Goal: Task Accomplishment & Management: Use online tool/utility

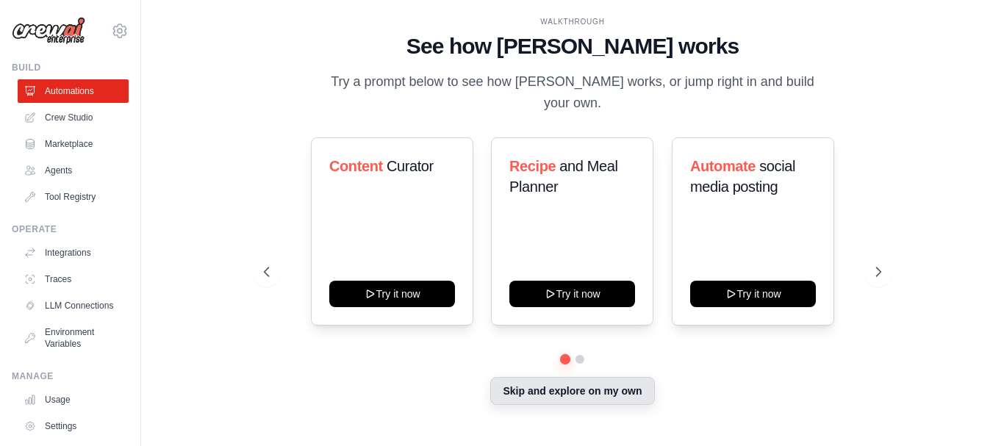
click at [593, 393] on button "Skip and explore on my own" at bounding box center [572, 391] width 164 height 28
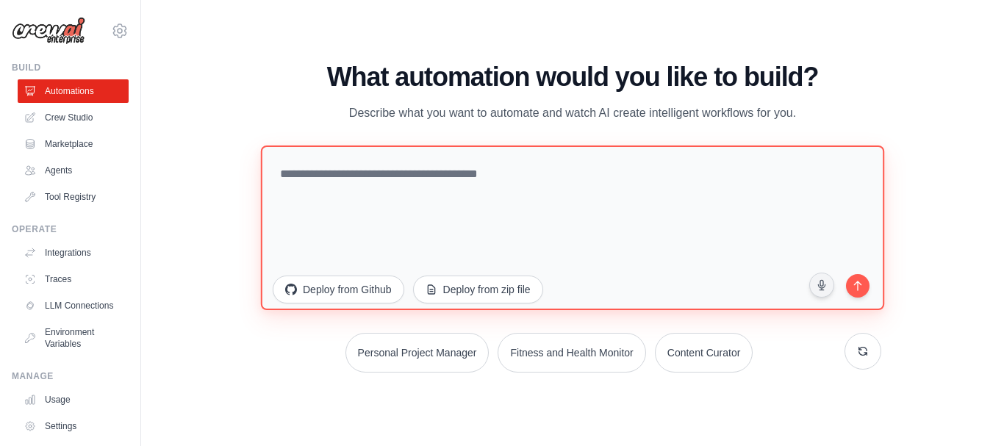
click at [568, 196] on textarea at bounding box center [572, 227] width 623 height 165
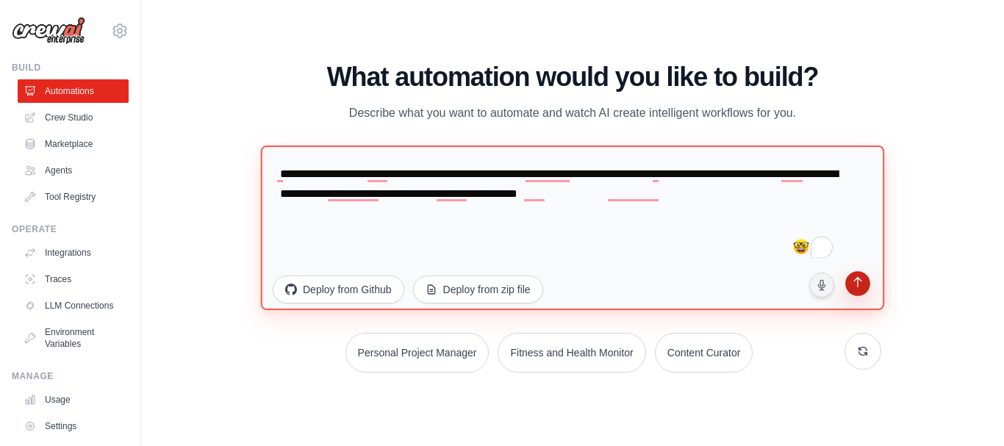
type textarea "**********"
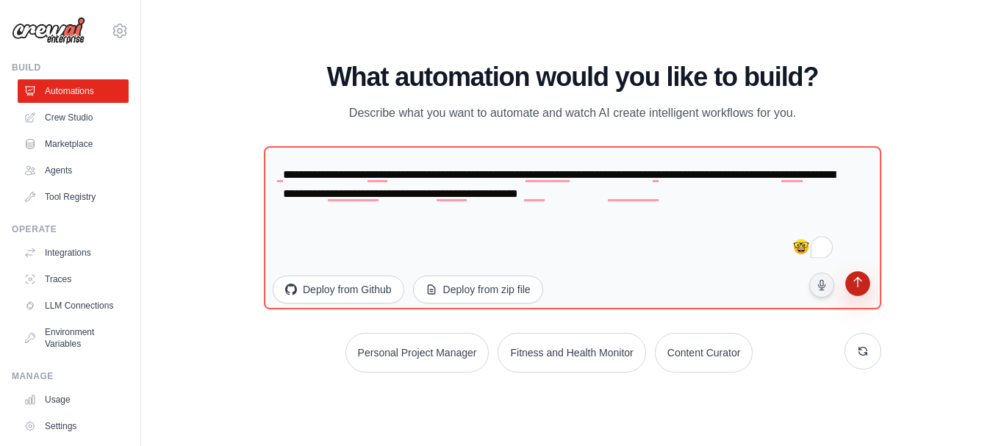
click at [861, 283] on icon "submit" at bounding box center [858, 283] width 15 height 15
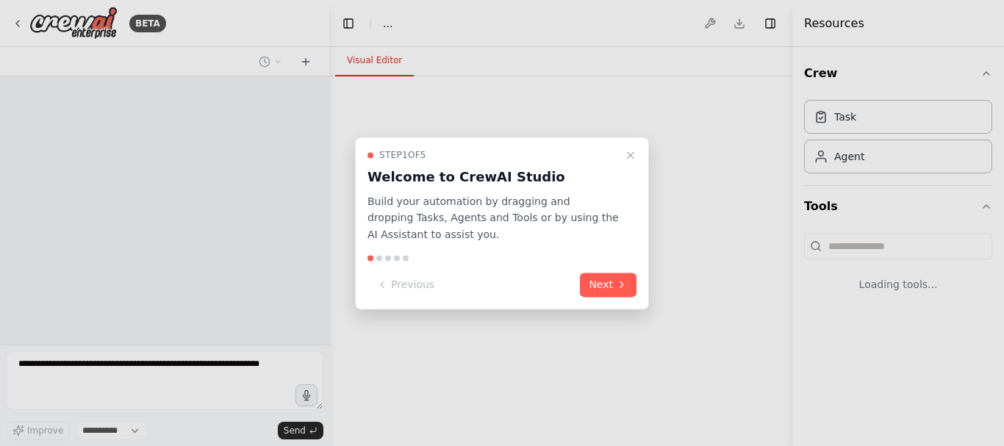
select select "****"
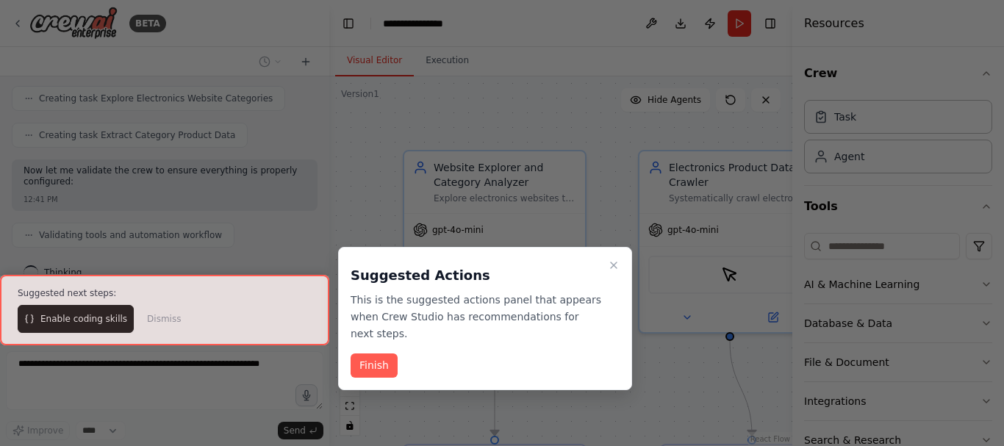
scroll to position [1012, 0]
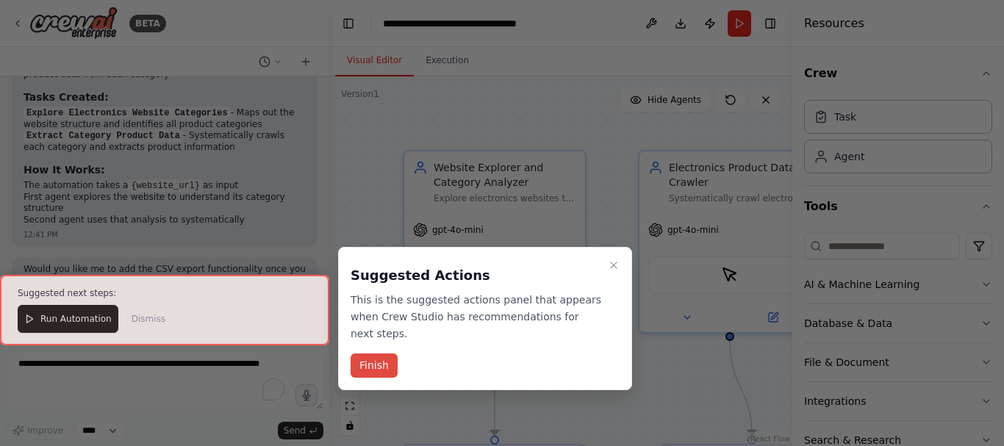
click at [373, 354] on button "Finish" at bounding box center [374, 366] width 47 height 24
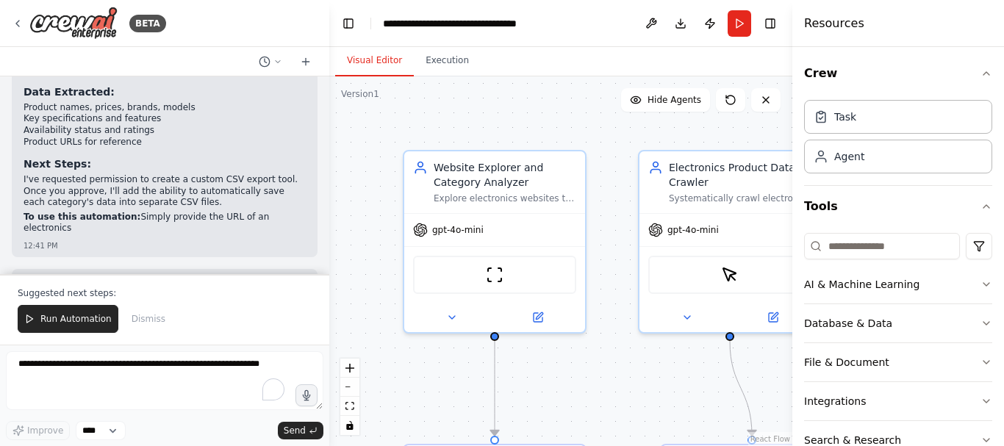
scroll to position [1515, 0]
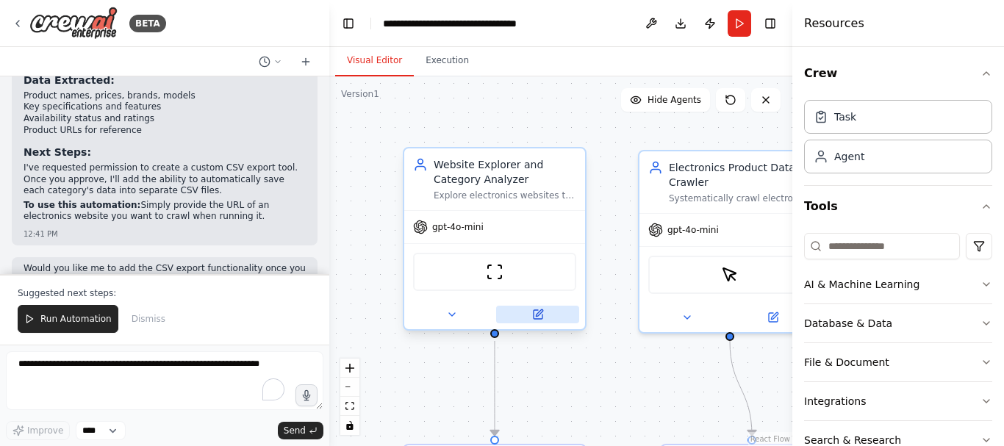
click at [536, 316] on icon at bounding box center [539, 313] width 7 height 7
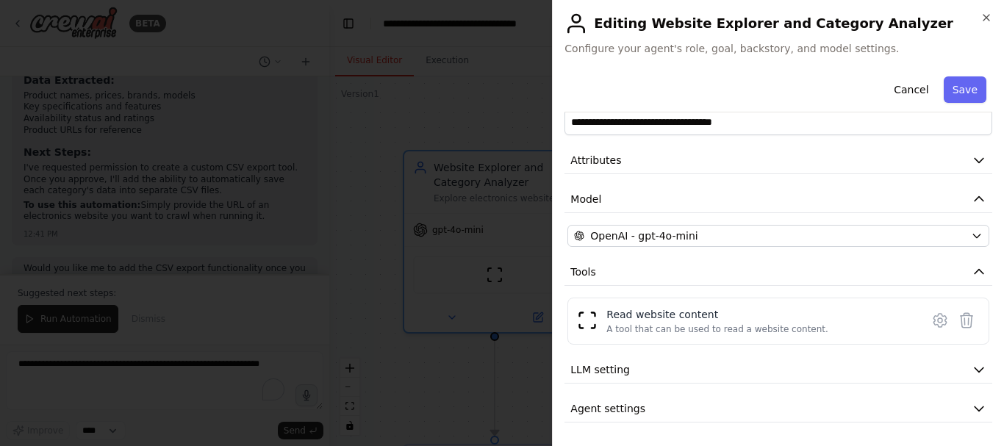
scroll to position [0, 0]
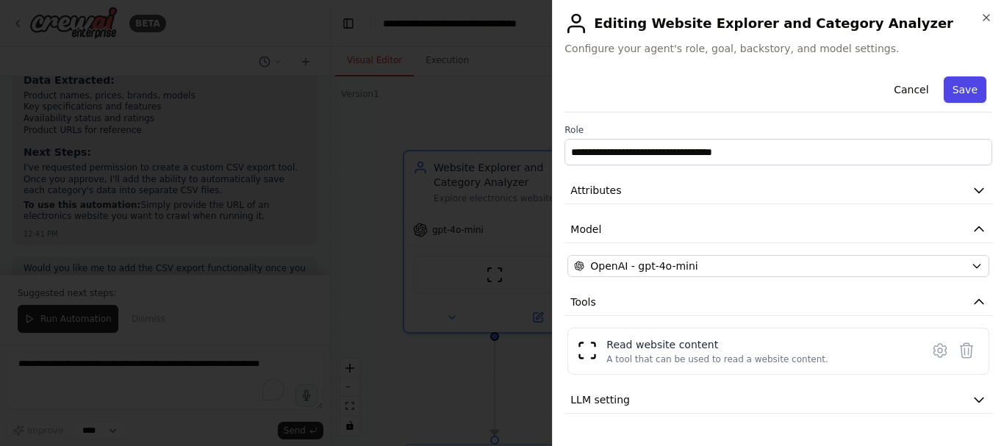
click at [948, 82] on button "Save" at bounding box center [965, 89] width 43 height 26
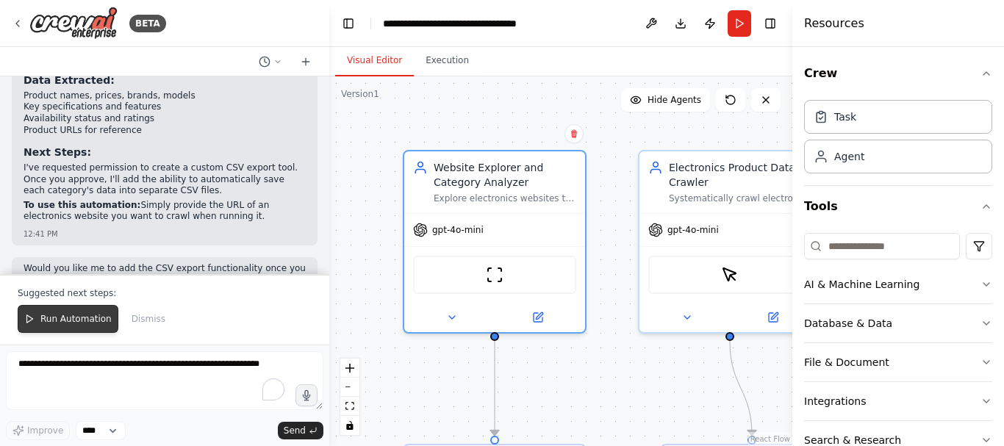
click at [90, 329] on button "Run Automation" at bounding box center [68, 319] width 101 height 28
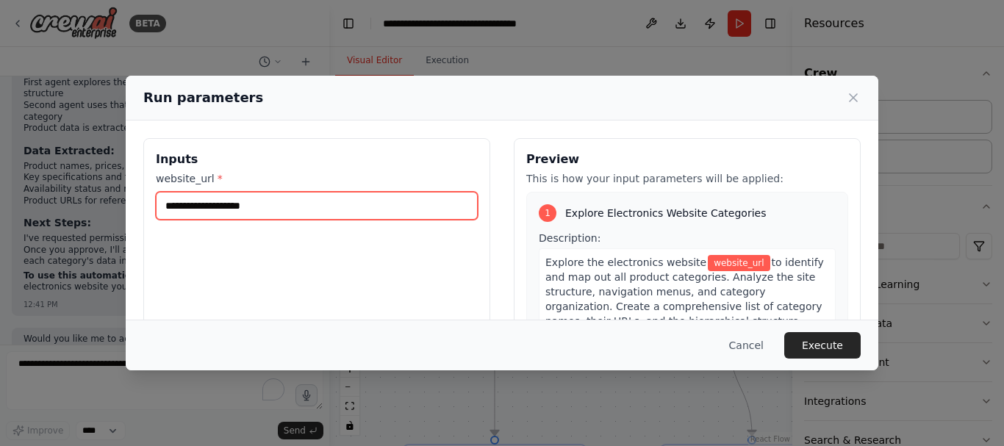
click at [297, 208] on input "website_url *" at bounding box center [317, 206] width 322 height 28
paste input "**********"
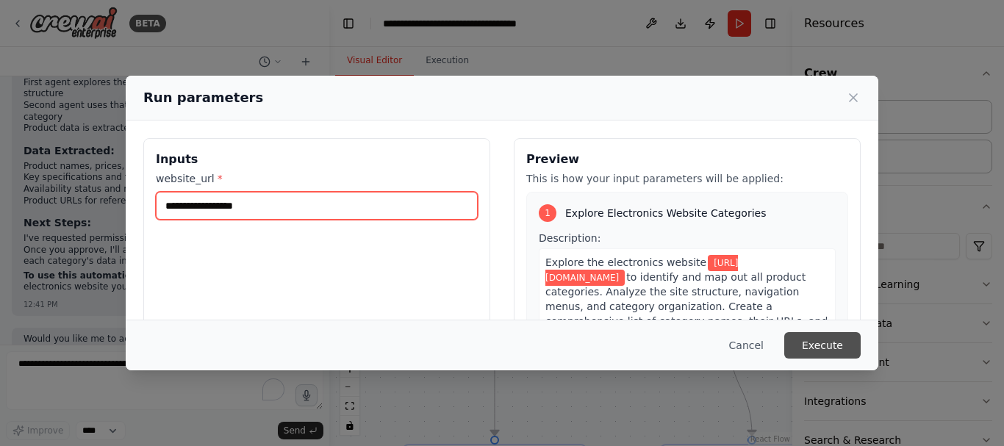
type input "**********"
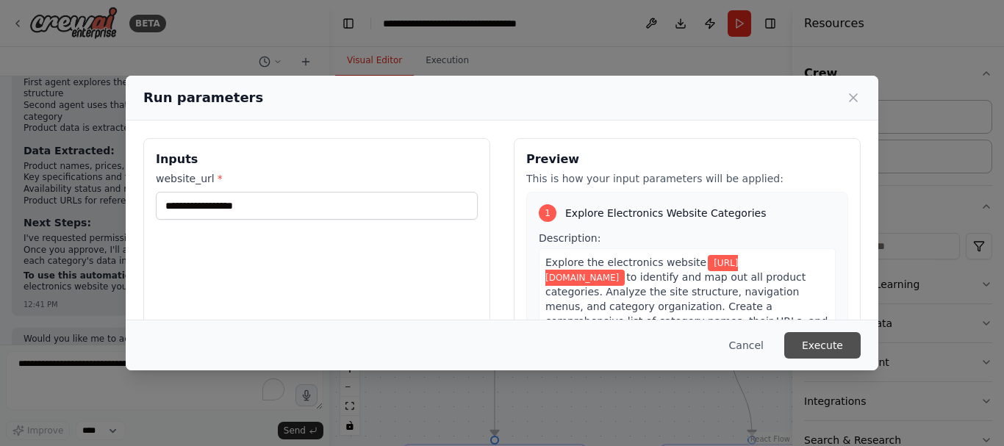
click at [824, 348] on button "Execute" at bounding box center [822, 345] width 76 height 26
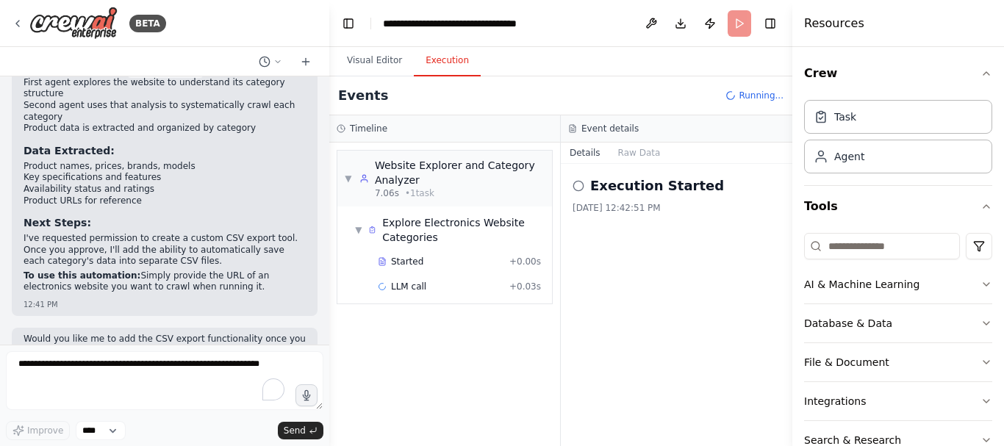
click at [426, 70] on button "Execution" at bounding box center [447, 61] width 67 height 31
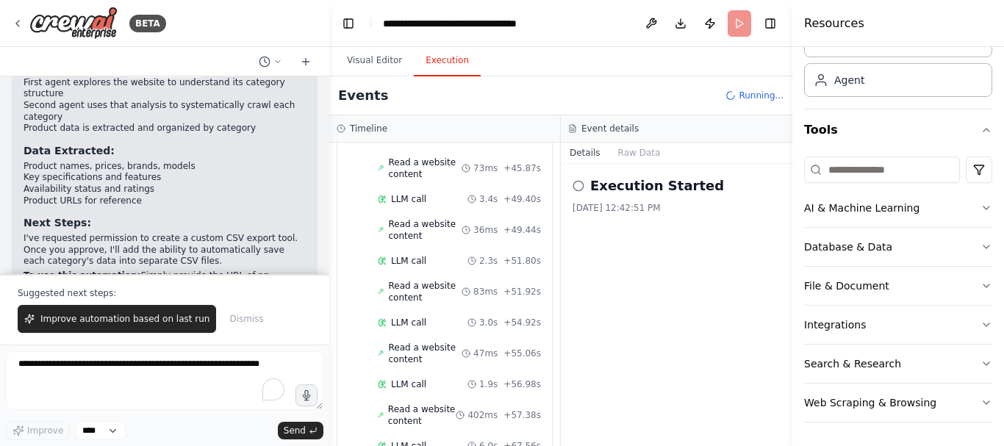
scroll to position [1515, 0]
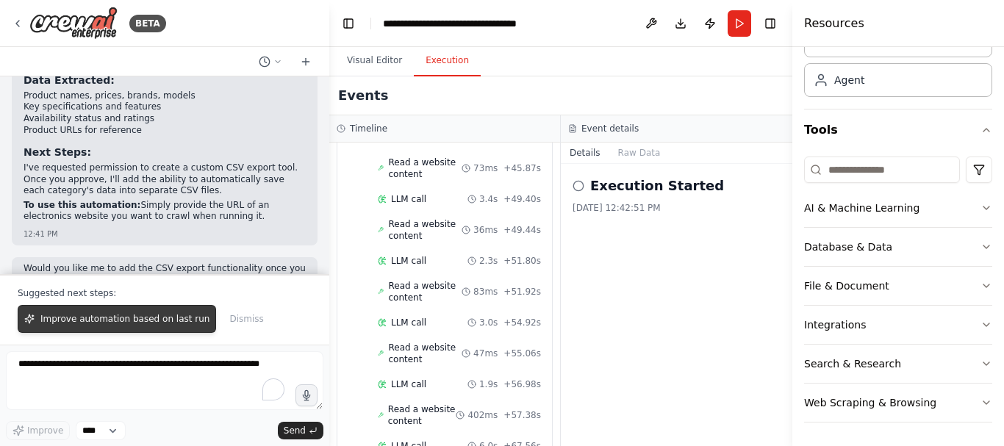
click at [168, 318] on span "Improve automation based on last run" at bounding box center [124, 319] width 169 height 12
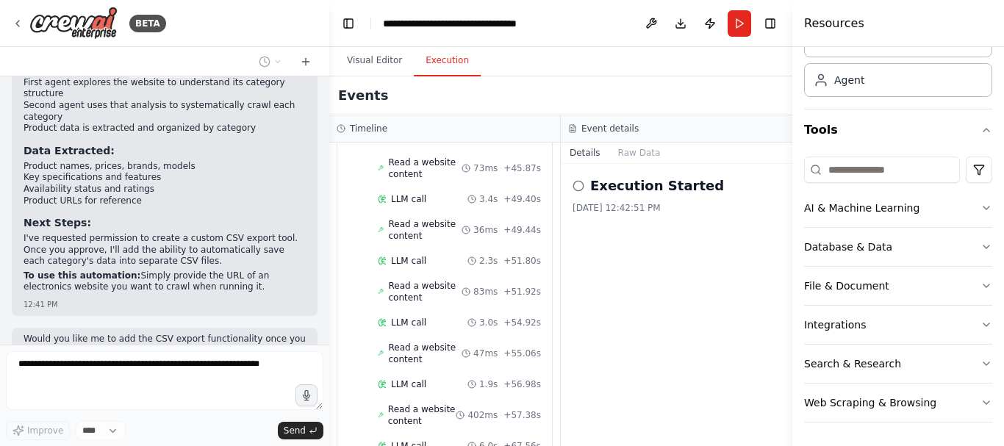
scroll to position [1483, 0]
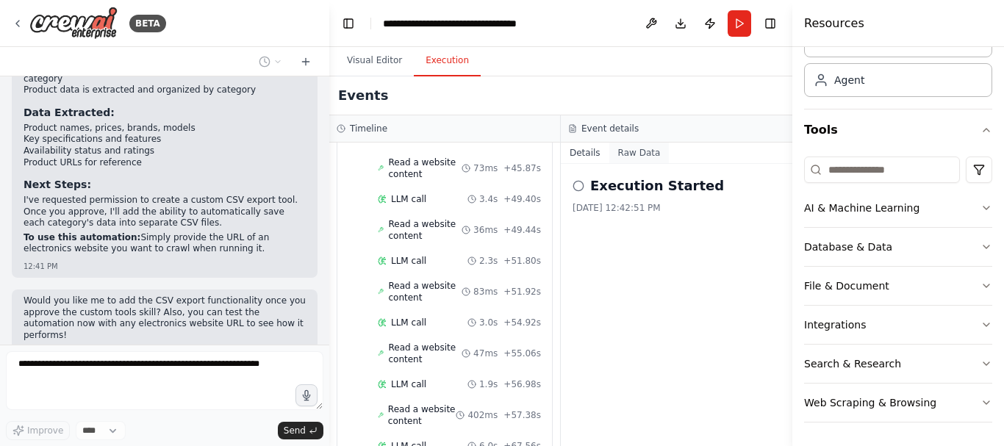
click at [626, 148] on button "Raw Data" at bounding box center [639, 153] width 60 height 21
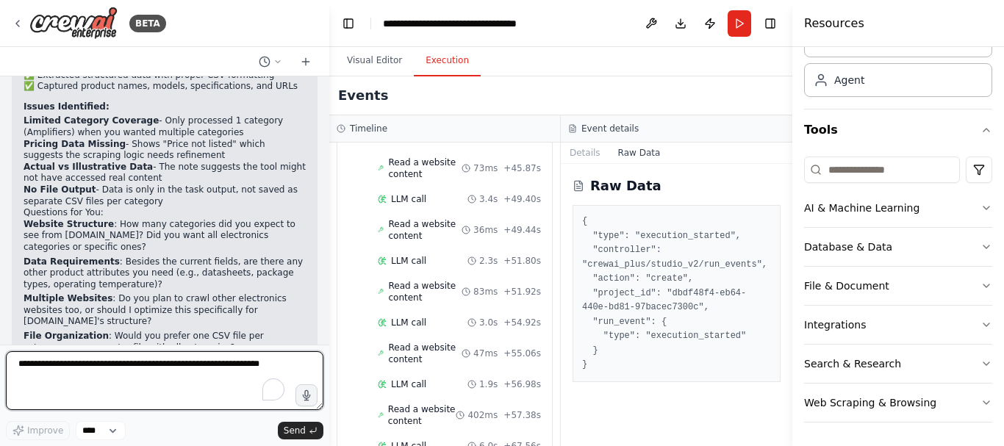
scroll to position [2011, 0]
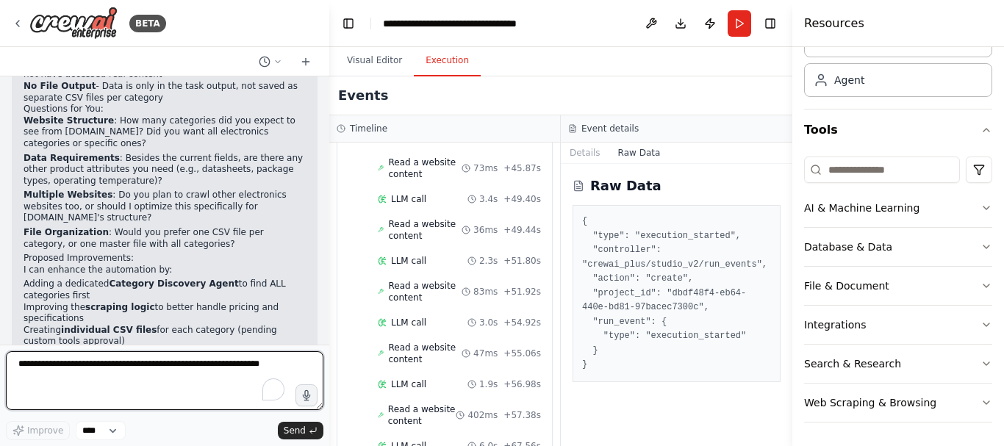
click at [200, 385] on textarea "To enrich screen reader interactions, please activate Accessibility in Grammarl…" at bounding box center [165, 380] width 318 height 59
type textarea "***"
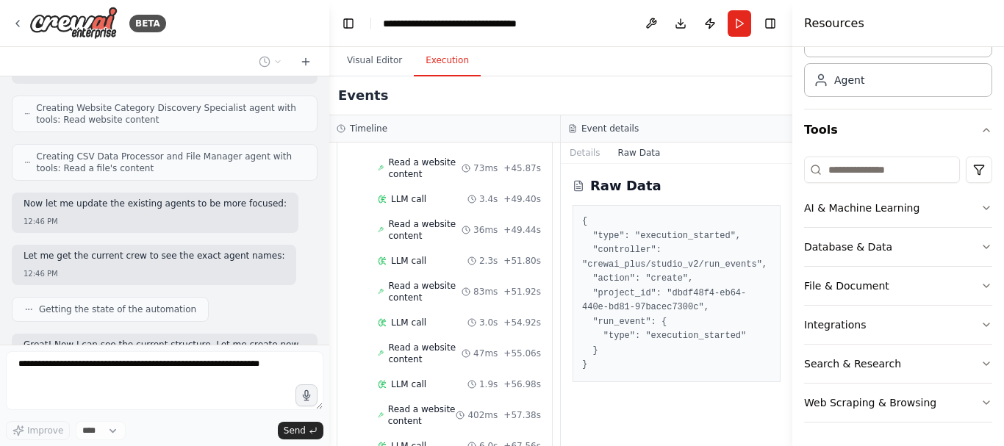
scroll to position [2630, 0]
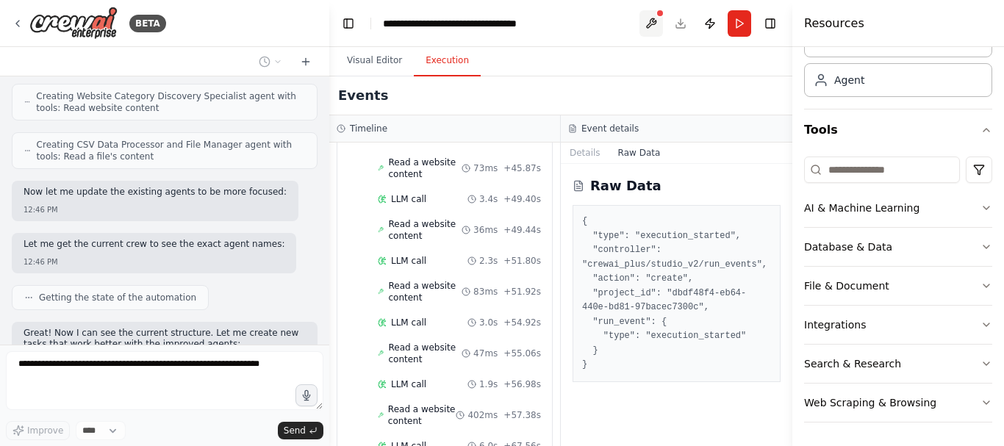
click at [654, 25] on button at bounding box center [652, 23] width 24 height 26
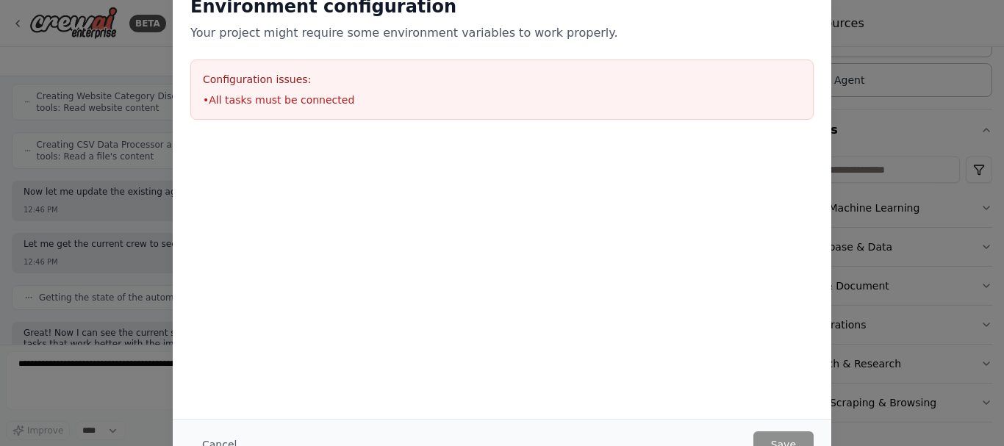
scroll to position [2667, 0]
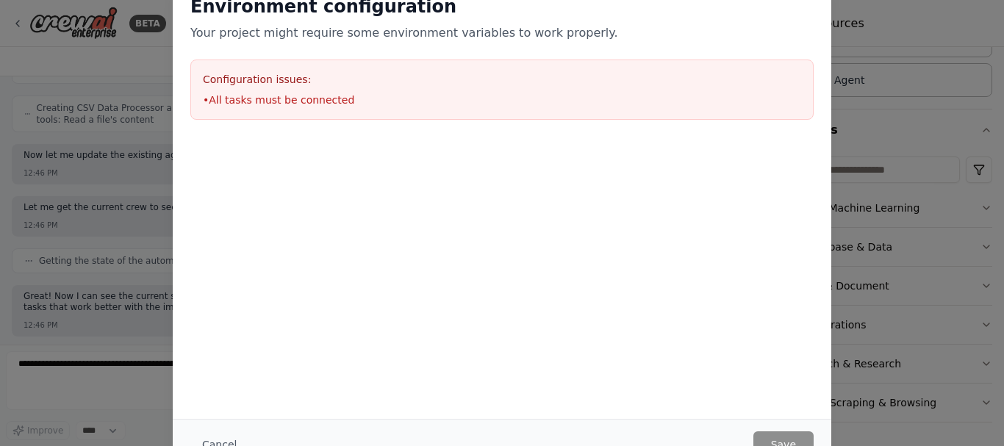
click at [927, 139] on div "Environment configuration Your project might require some environment variables…" at bounding box center [502, 223] width 1004 height 446
drag, startPoint x: 1004, startPoint y: 157, endPoint x: 1003, endPoint y: 57, distance: 100.0
click at [1003, 57] on div "Environment configuration Your project might require some environment variables…" at bounding box center [502, 223] width 1004 height 446
click at [112, 70] on div "Environment configuration Your project might require some environment variables…" at bounding box center [502, 223] width 1004 height 446
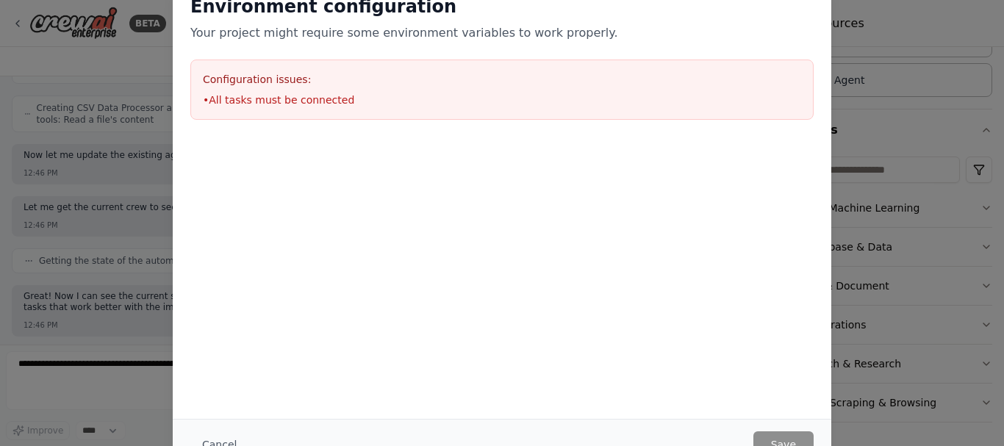
click at [979, 316] on div "Environment configuration Your project might require some environment variables…" at bounding box center [502, 223] width 1004 height 446
click at [989, 214] on div "Environment configuration Your project might require some environment variables…" at bounding box center [502, 223] width 1004 height 446
click at [114, 317] on div "Environment configuration Your project might require some environment variables…" at bounding box center [502, 223] width 1004 height 446
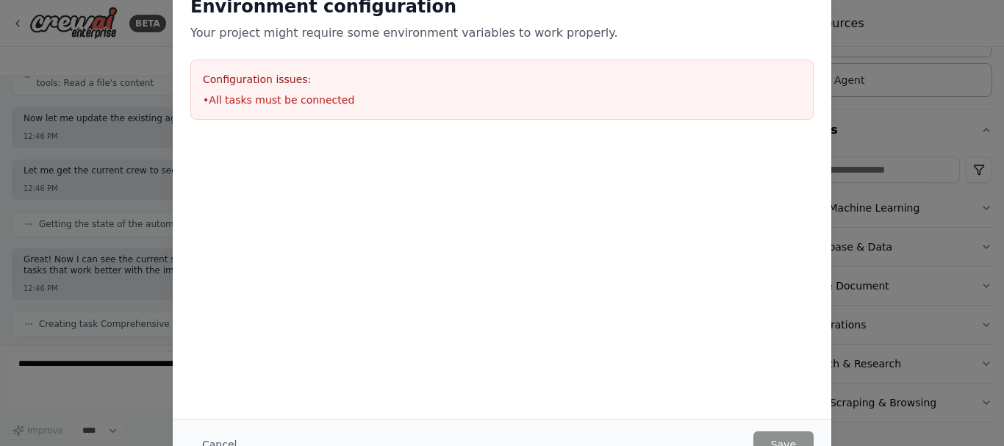
click at [74, 304] on div "Environment configuration Your project might require some environment variables…" at bounding box center [502, 223] width 1004 height 446
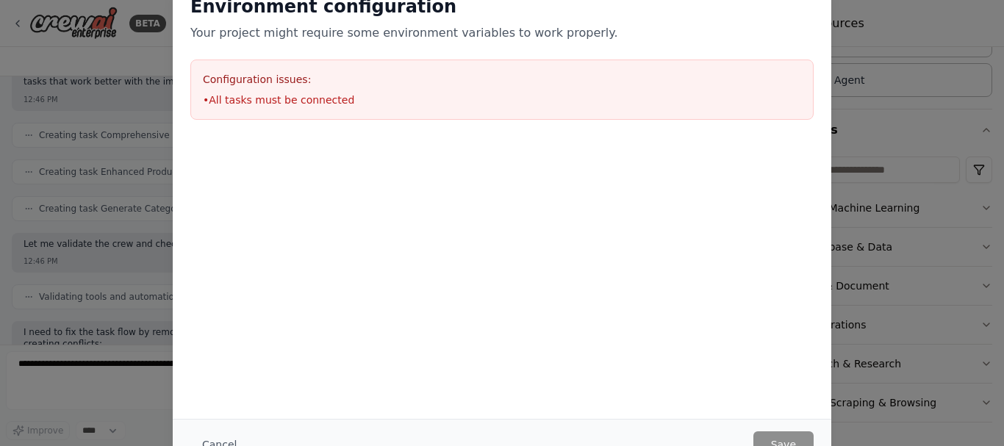
scroll to position [2929, 0]
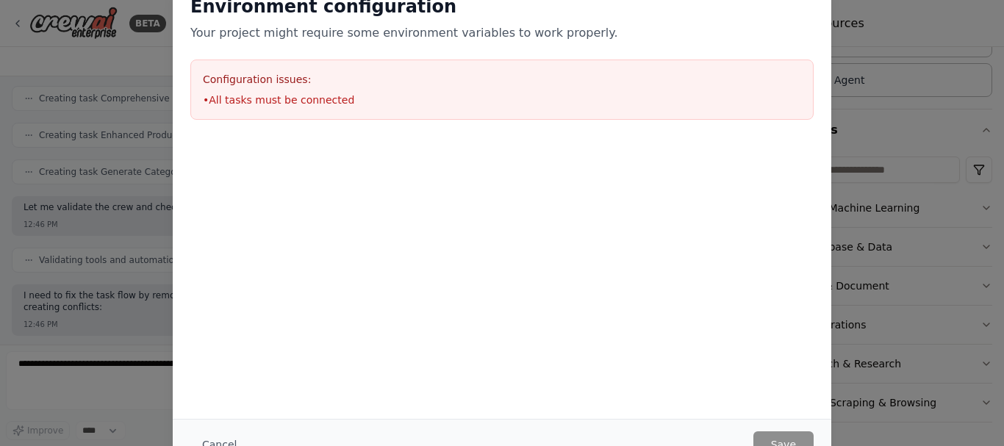
click at [74, 304] on div "Environment configuration Your project might require some environment variables…" at bounding box center [502, 223] width 1004 height 446
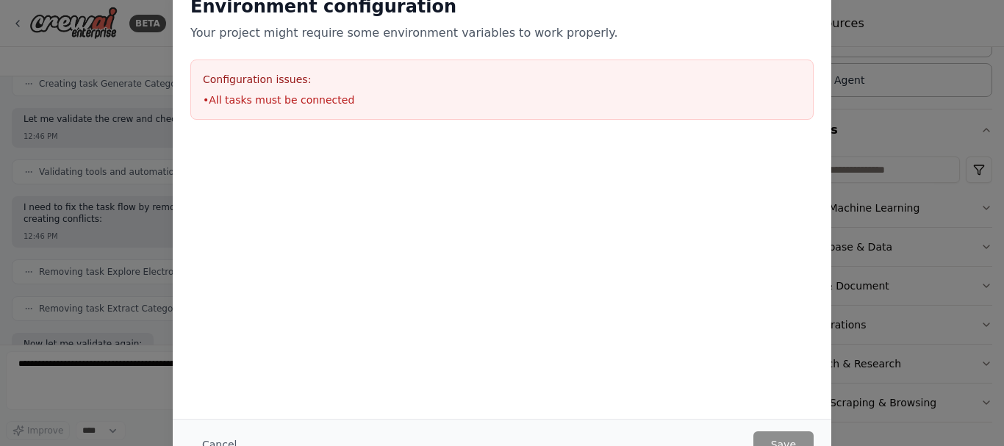
click at [77, 332] on div "Environment configuration Your project might require some environment variables…" at bounding box center [502, 223] width 1004 height 446
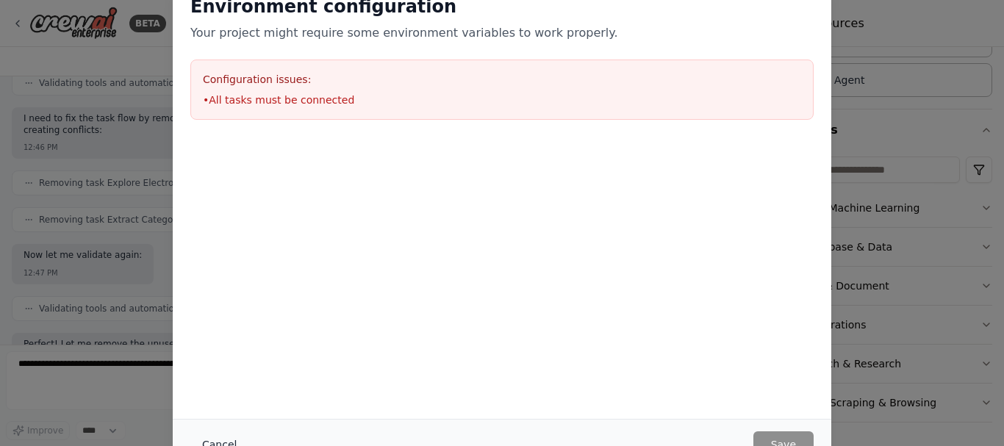
click at [214, 437] on button "Cancel" at bounding box center [219, 445] width 58 height 26
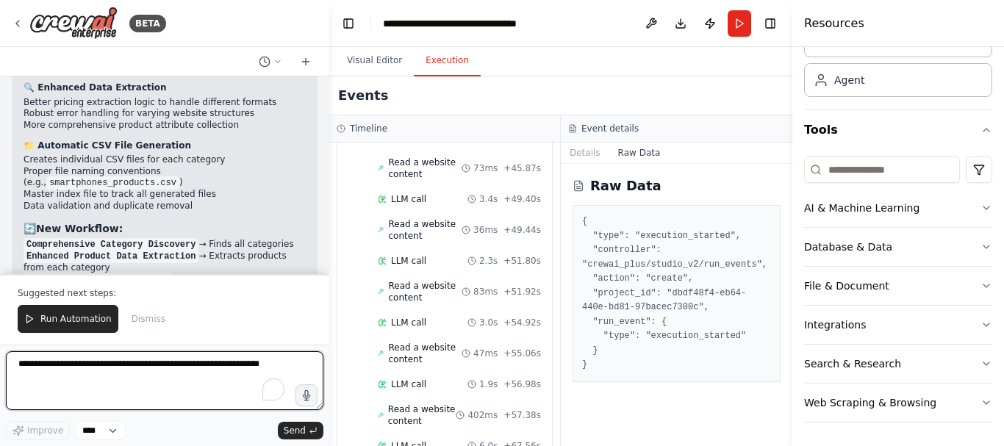
scroll to position [3819, 0]
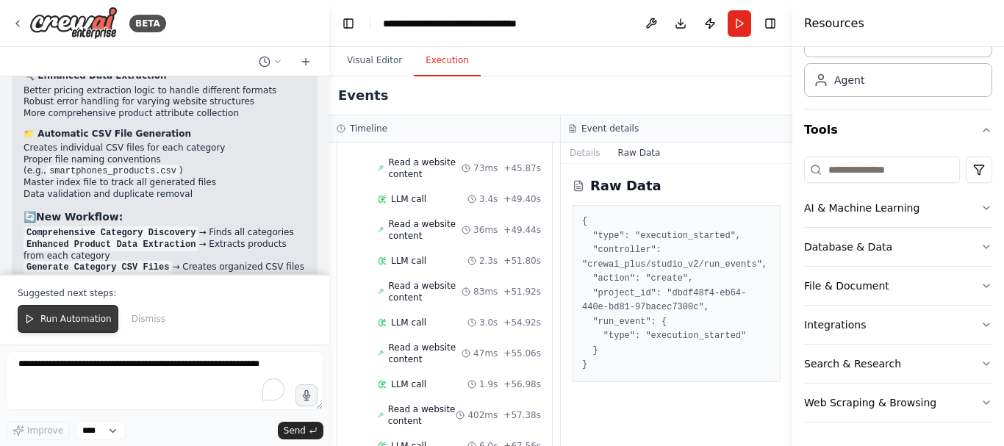
click at [80, 323] on span "Run Automation" at bounding box center [75, 319] width 71 height 12
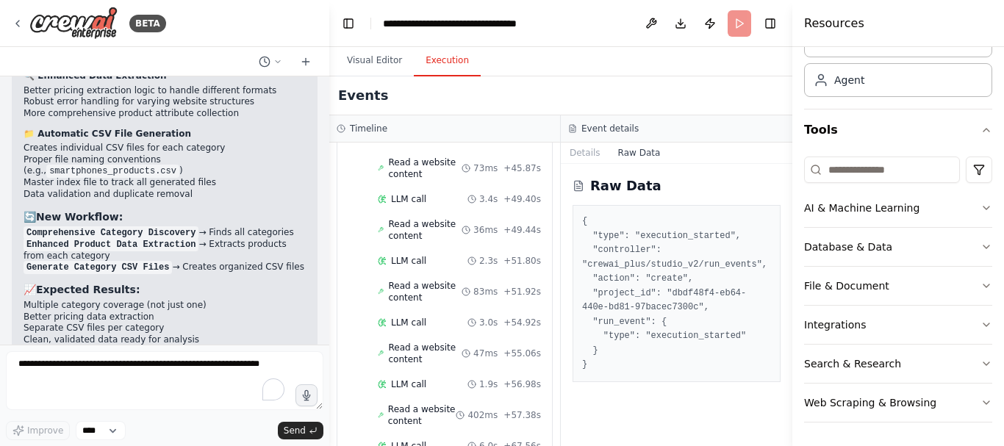
scroll to position [3748, 0]
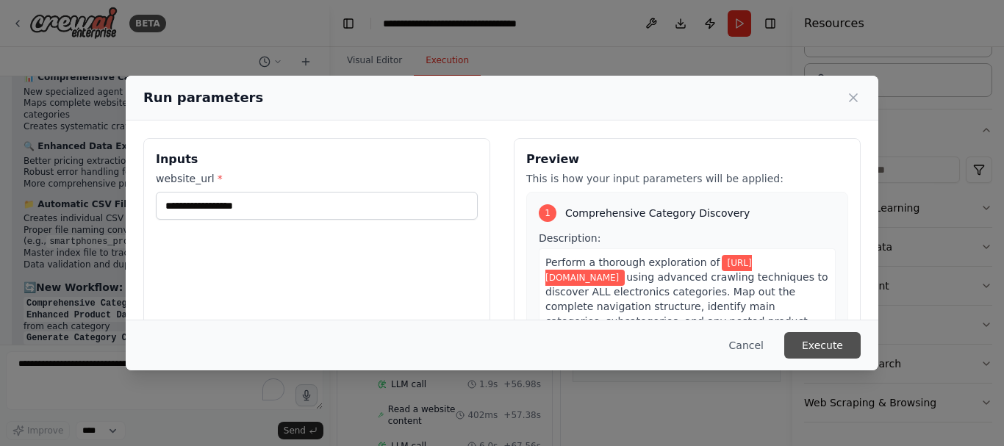
click at [824, 340] on button "Execute" at bounding box center [822, 345] width 76 height 26
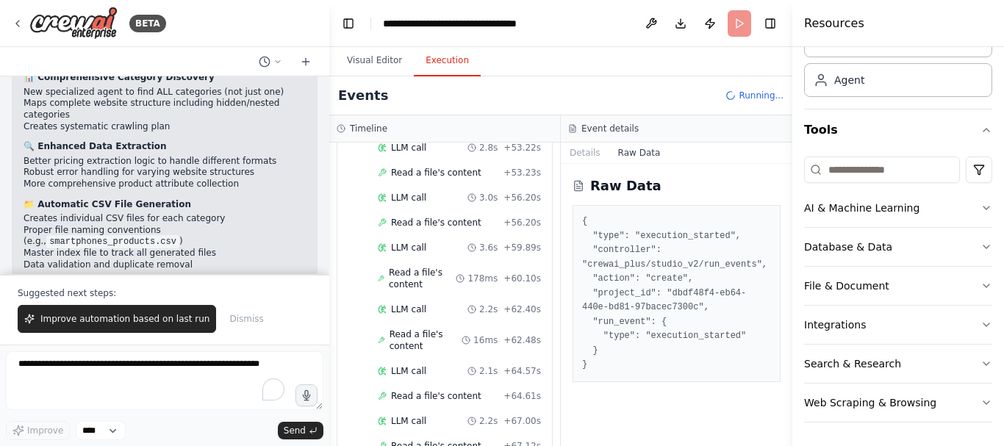
scroll to position [3819, 0]
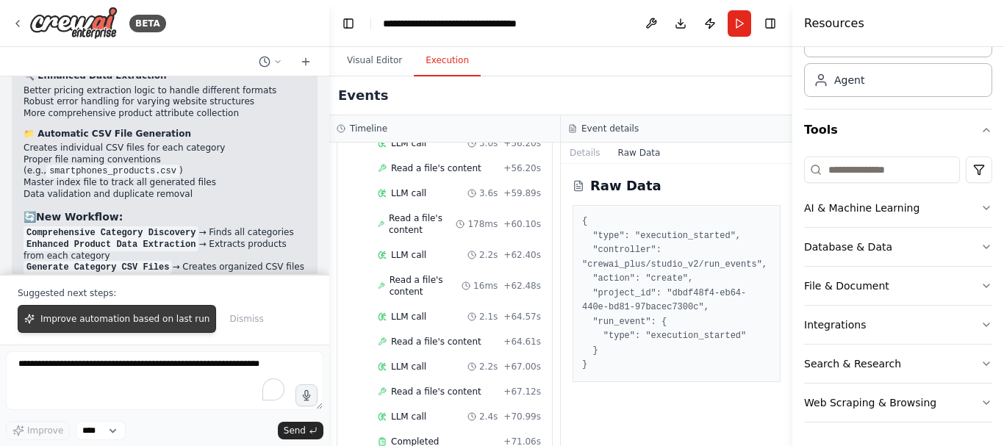
click at [155, 317] on span "Improve automation based on last run" at bounding box center [124, 319] width 169 height 12
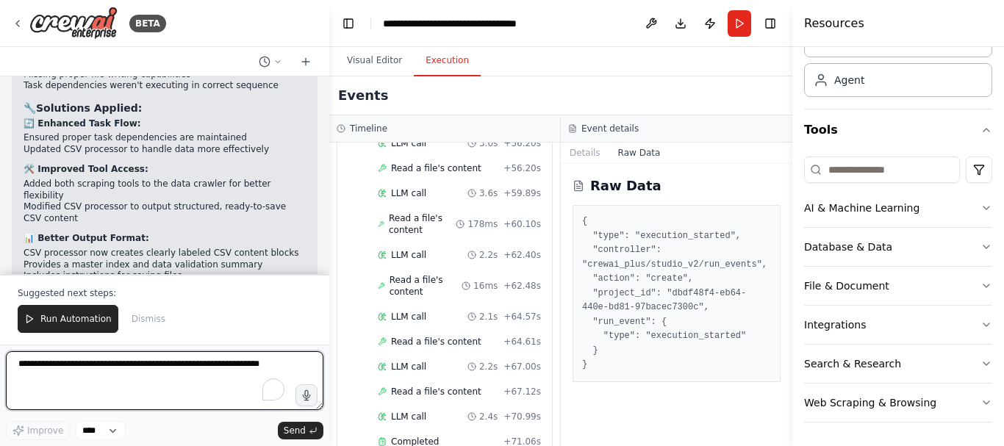
scroll to position [5054, 0]
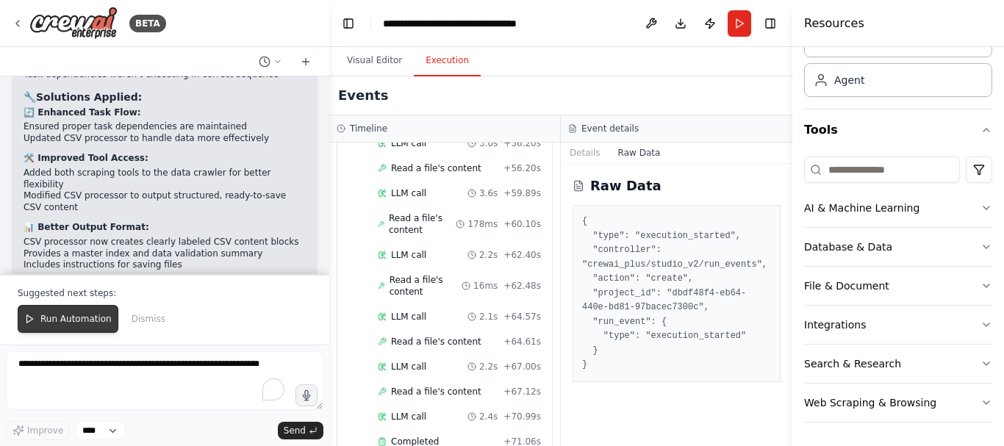
click at [80, 324] on span "Run Automation" at bounding box center [75, 319] width 71 height 12
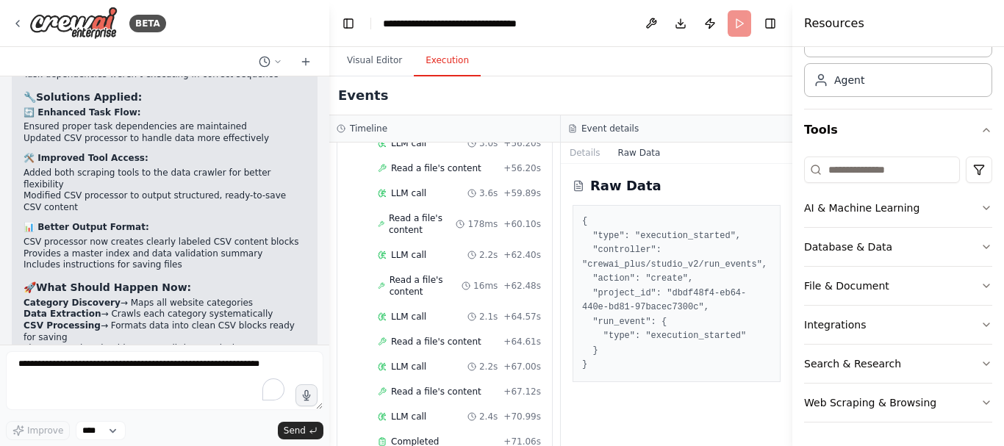
scroll to position [4984, 0]
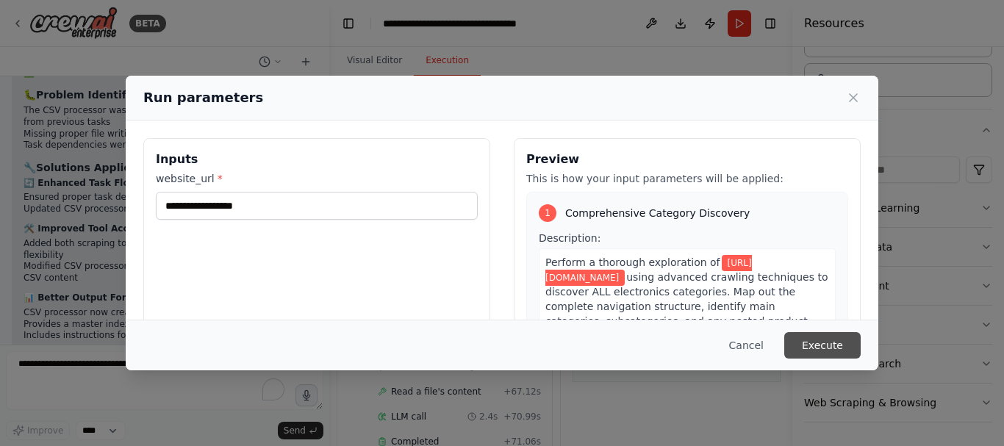
click at [848, 342] on button "Execute" at bounding box center [822, 345] width 76 height 26
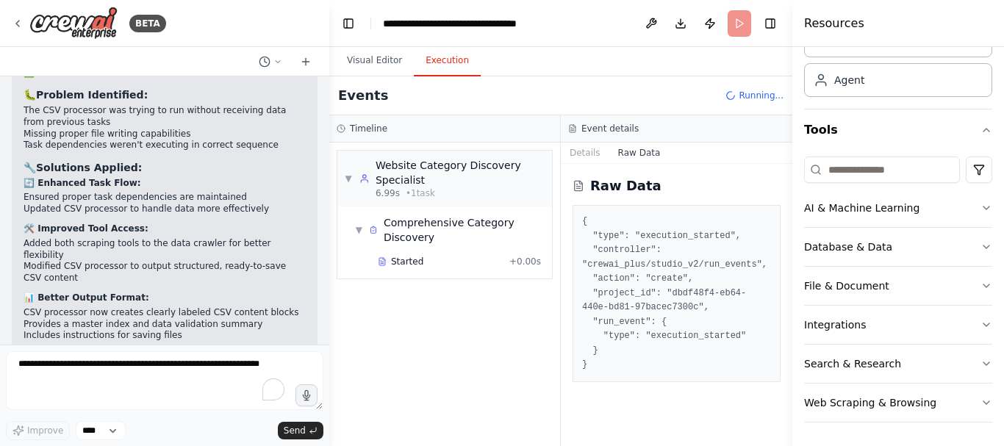
click at [440, 68] on button "Execution" at bounding box center [447, 61] width 67 height 31
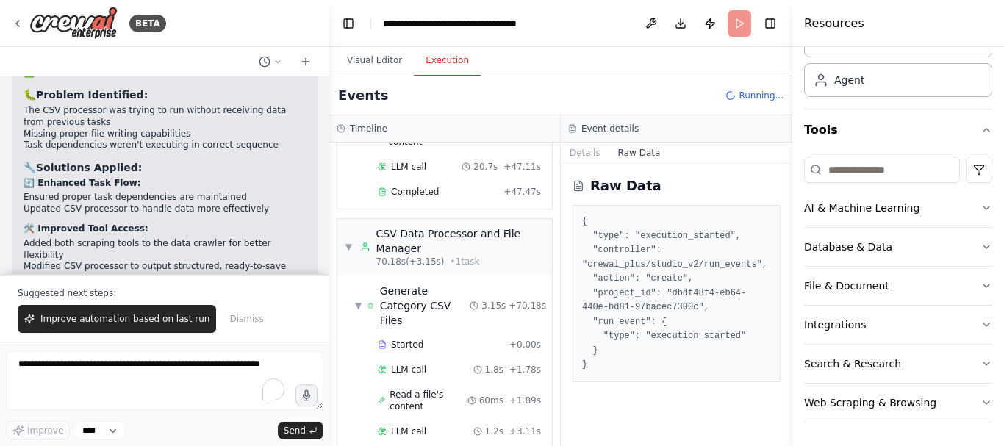
scroll to position [5054, 0]
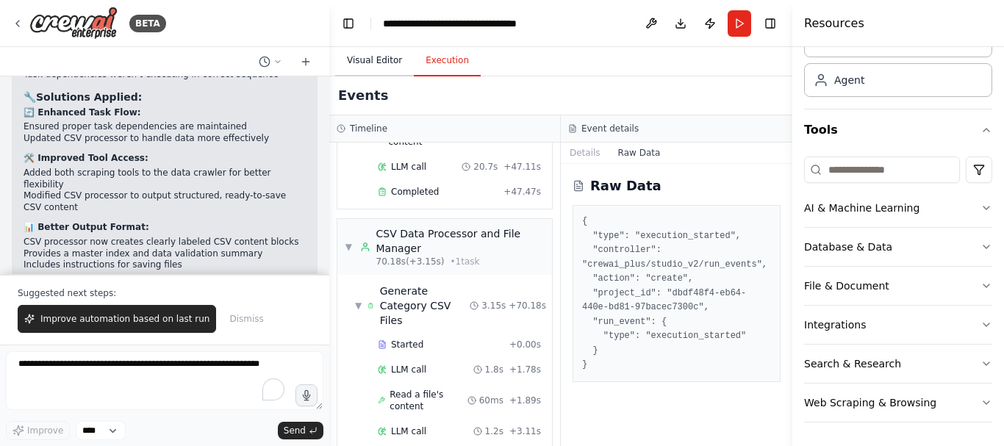
click at [374, 65] on button "Visual Editor" at bounding box center [374, 61] width 79 height 31
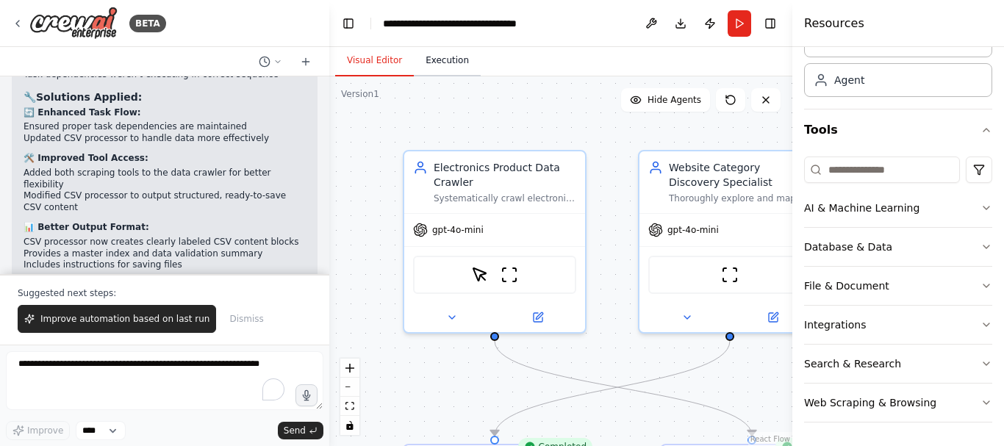
click at [427, 56] on button "Execution" at bounding box center [447, 61] width 67 height 31
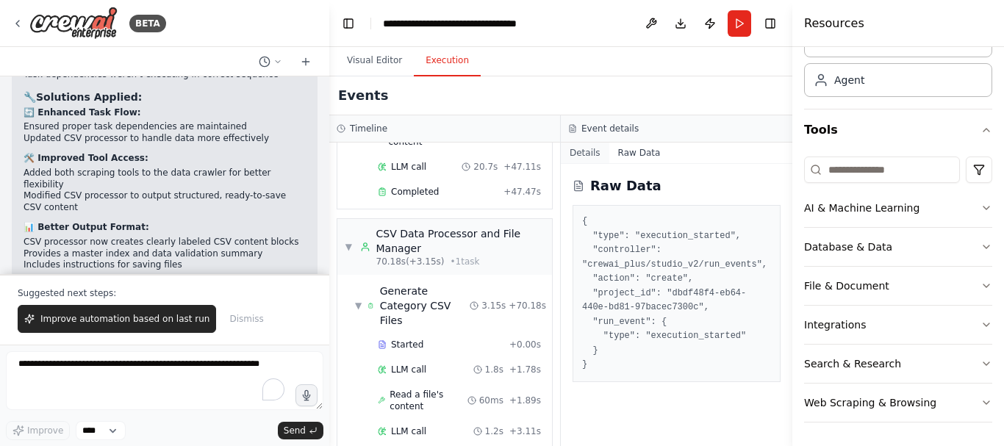
click at [582, 158] on button "Details" at bounding box center [585, 153] width 49 height 21
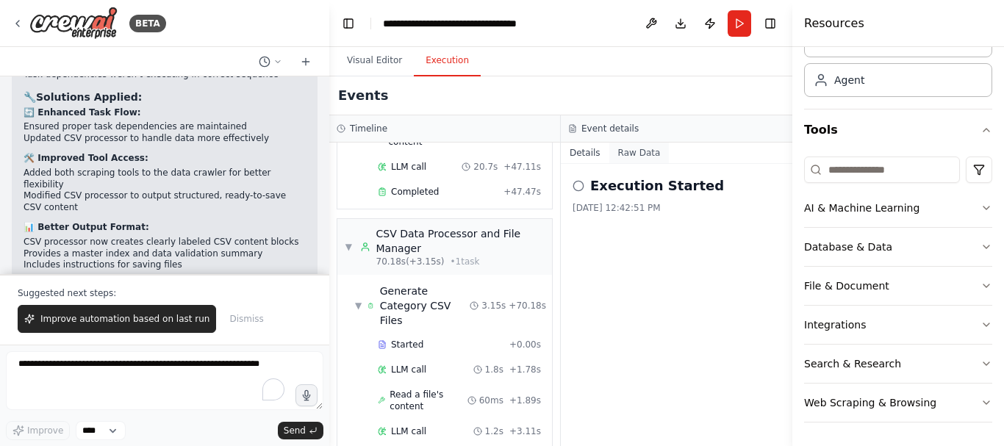
click at [639, 148] on button "Raw Data" at bounding box center [639, 153] width 60 height 21
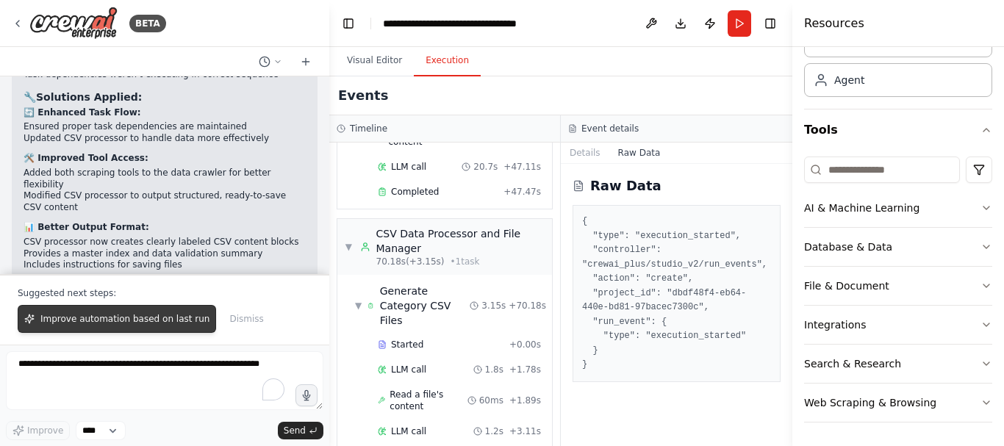
click at [121, 319] on span "Improve automation based on last run" at bounding box center [124, 319] width 169 height 12
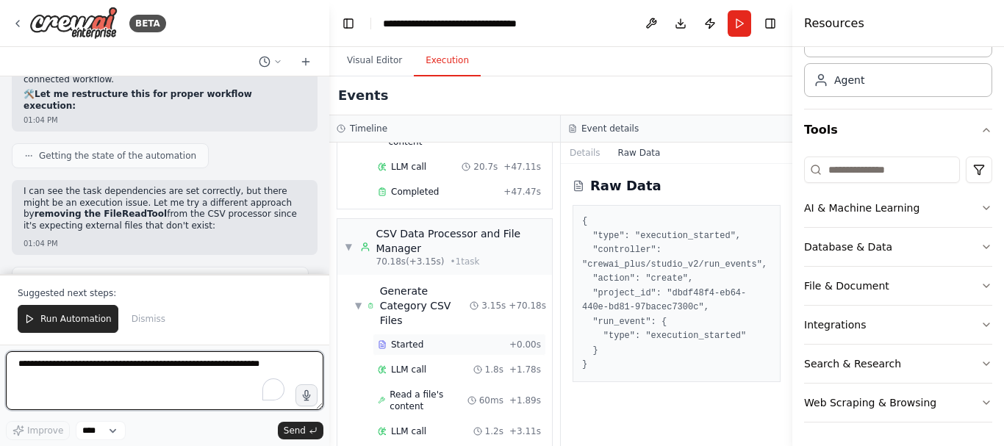
scroll to position [5681, 0]
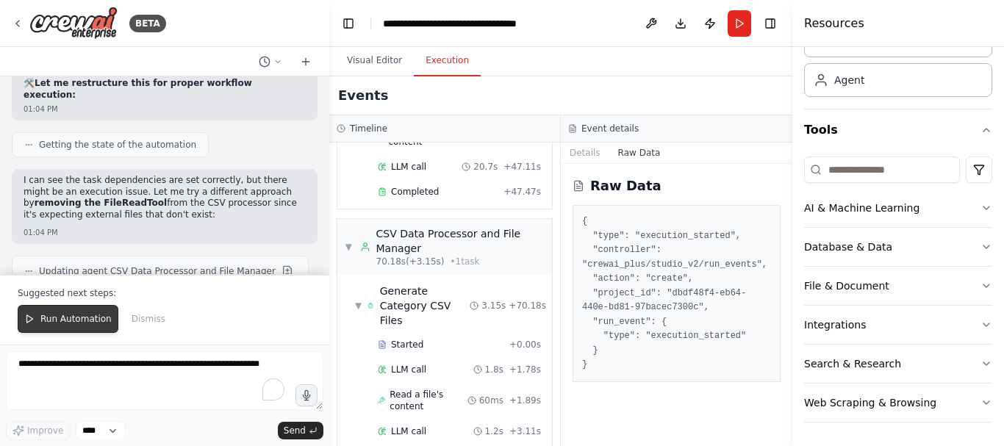
click at [79, 324] on span "Run Automation" at bounding box center [75, 319] width 71 height 12
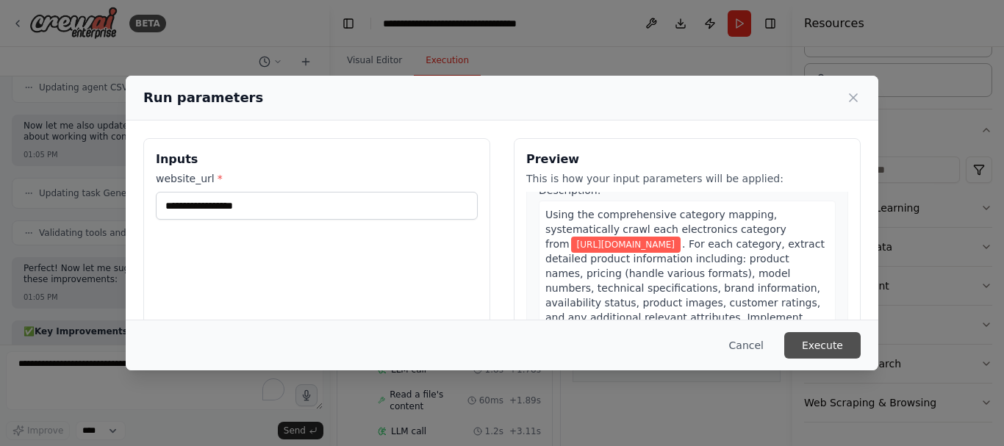
scroll to position [5876, 0]
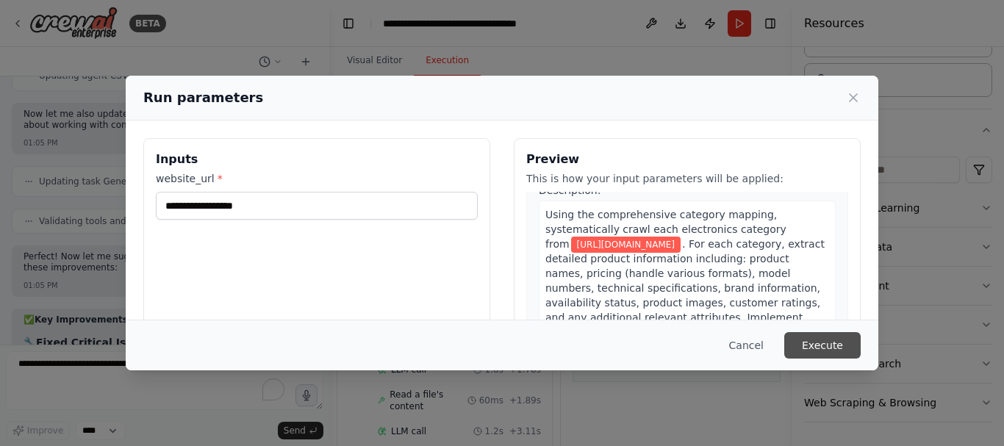
click at [831, 346] on button "Execute" at bounding box center [822, 345] width 76 height 26
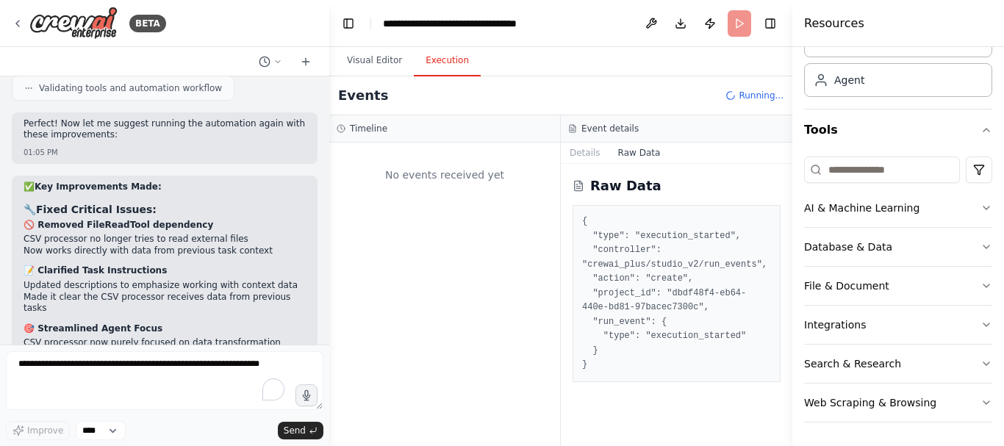
scroll to position [6021, 0]
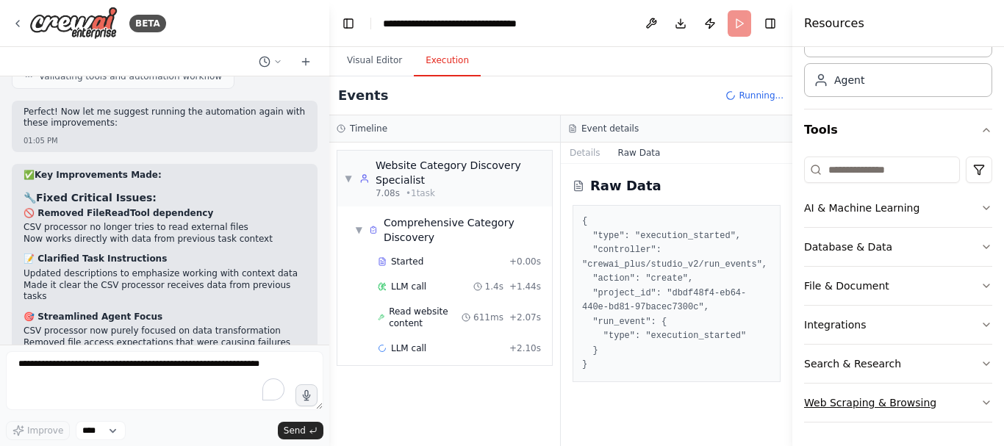
drag, startPoint x: 843, startPoint y: 404, endPoint x: 856, endPoint y: 404, distance: 14.0
click at [856, 404] on div "Web Scraping & Browsing" at bounding box center [870, 403] width 132 height 15
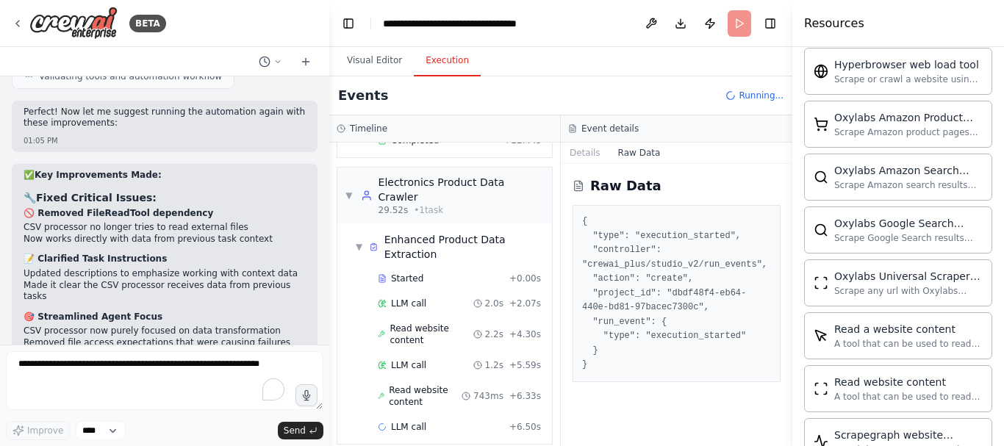
scroll to position [683, 0]
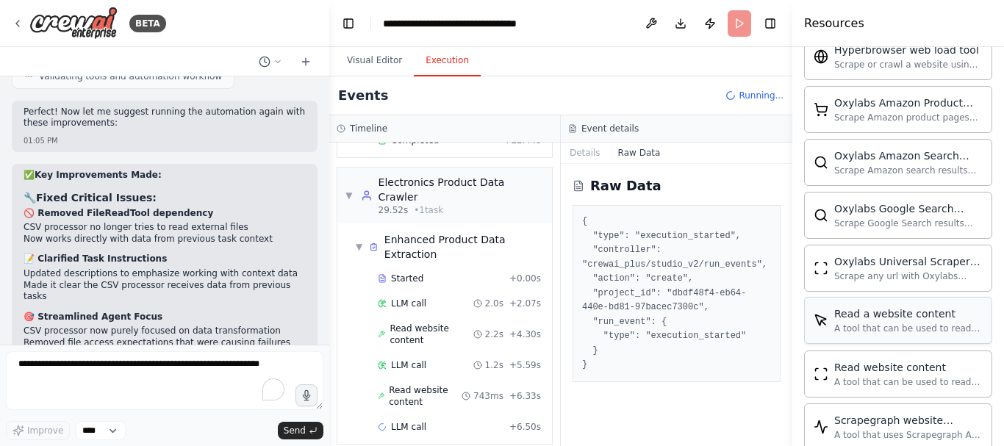
click at [912, 314] on div "Read a website content" at bounding box center [908, 314] width 149 height 15
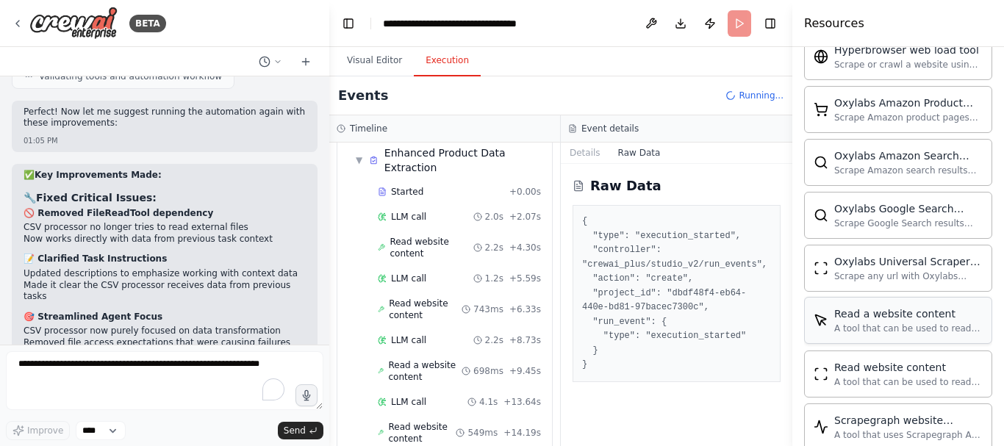
scroll to position [371, 0]
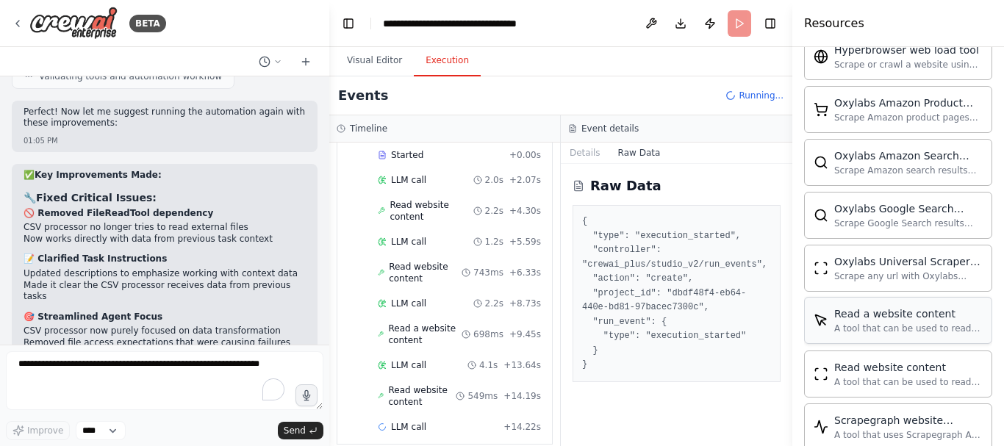
click at [905, 320] on div "Read a website content" at bounding box center [908, 314] width 149 height 15
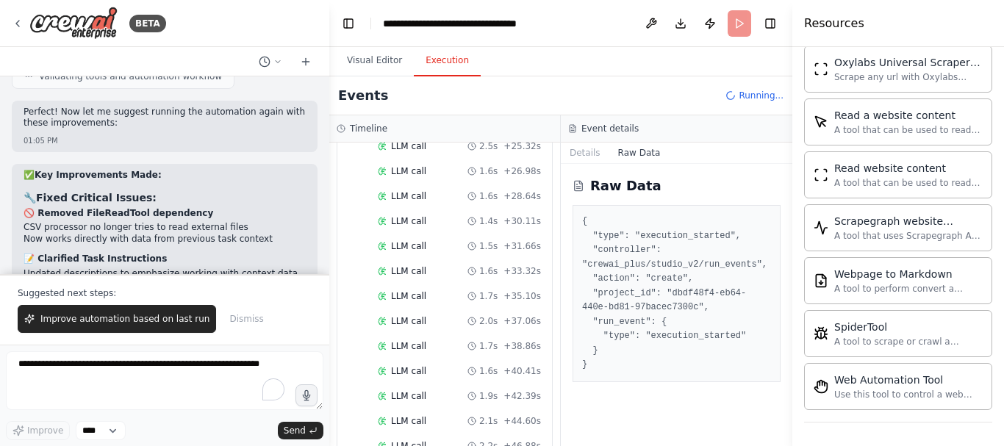
scroll to position [2546, 0]
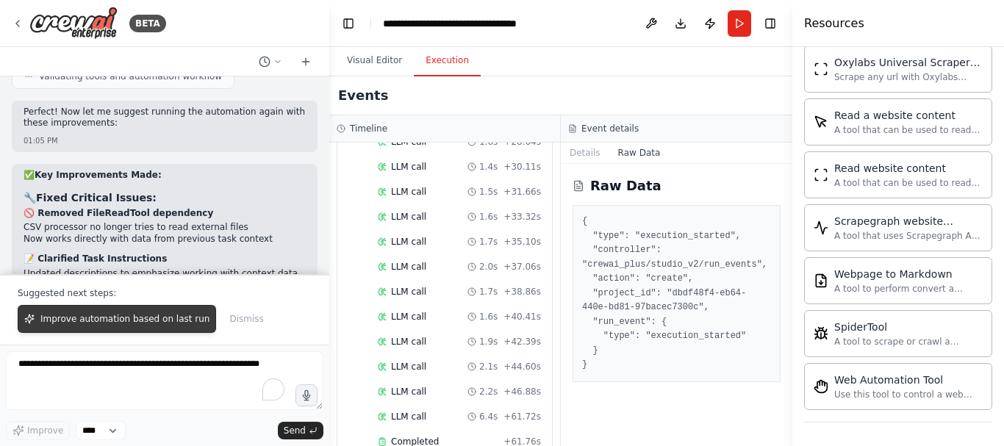
click at [153, 319] on span "Improve automation based on last run" at bounding box center [124, 319] width 169 height 12
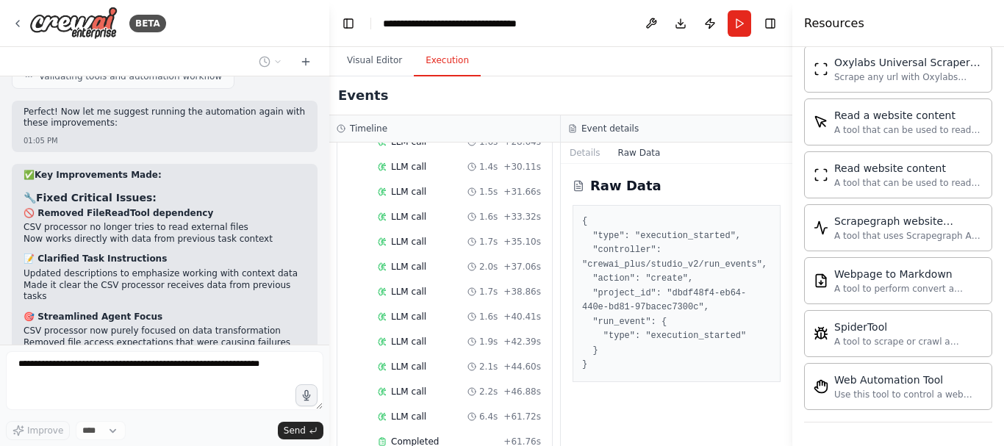
scroll to position [6059, 0]
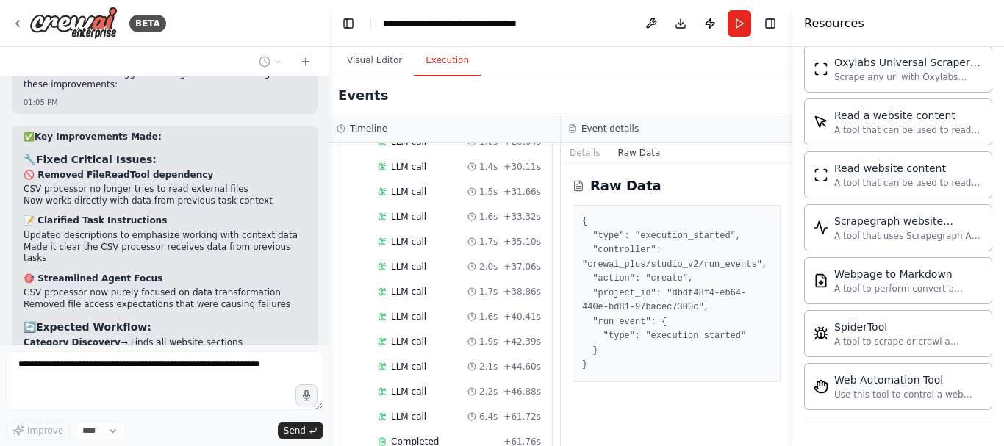
click at [326, 297] on div at bounding box center [326, 223] width 6 height 446
click at [682, 17] on button "Download" at bounding box center [681, 23] width 24 height 26
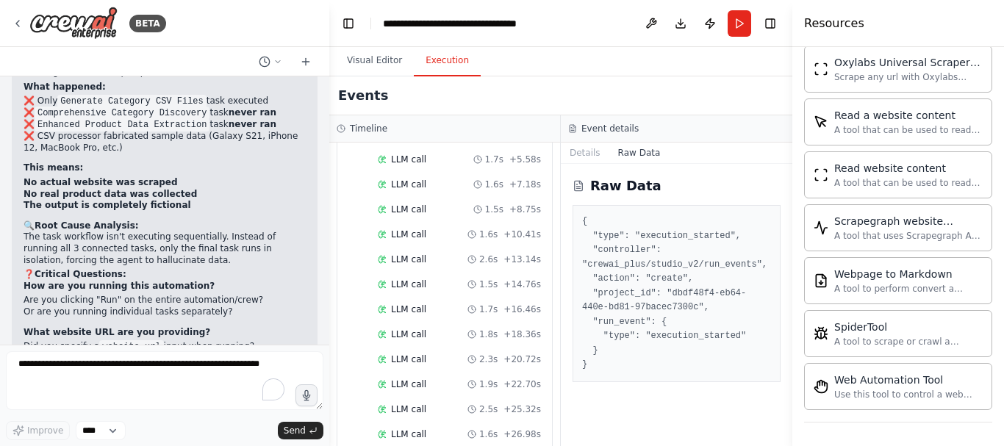
scroll to position [2546, 0]
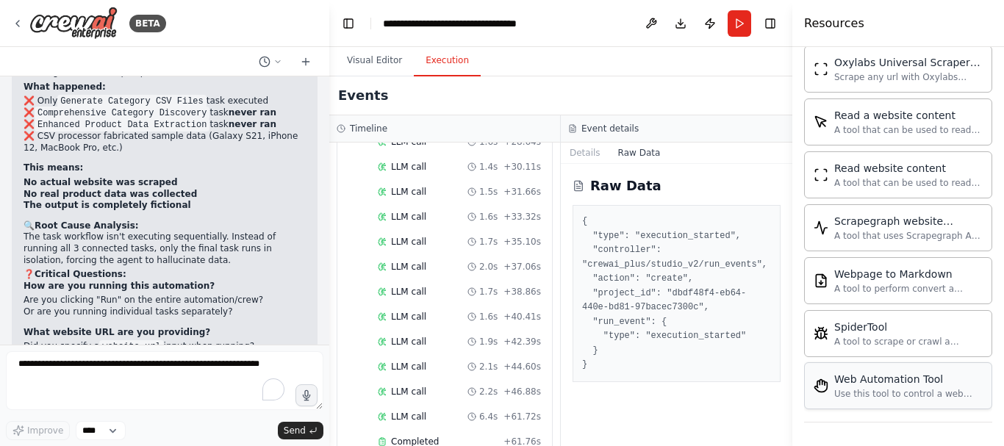
click at [849, 376] on div "Web Automation Tool" at bounding box center [908, 379] width 149 height 15
click at [849, 401] on div "Web Automation Tool Use this tool to control a web browser and interact with we…" at bounding box center [898, 385] width 188 height 47
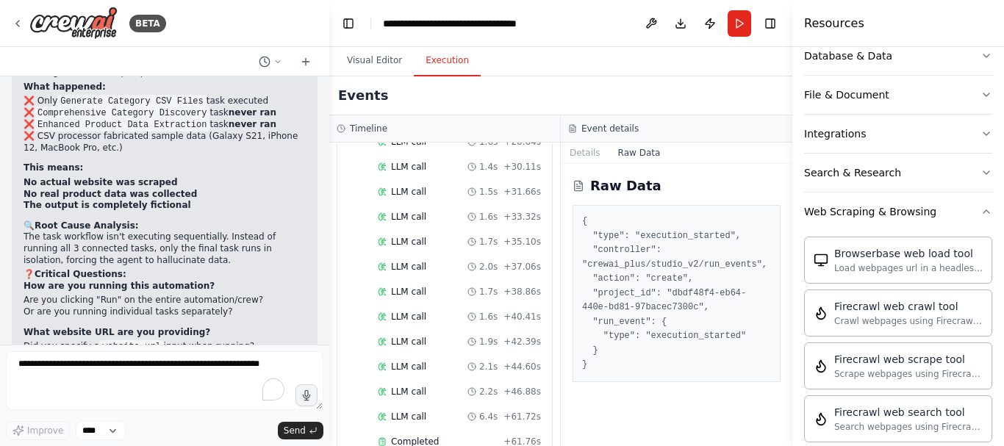
scroll to position [271, 0]
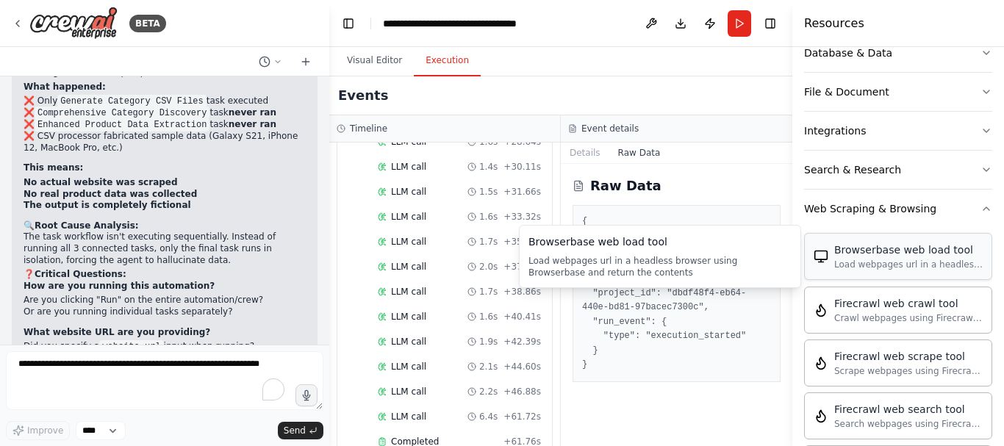
click at [881, 250] on div "Browserbase web load tool" at bounding box center [908, 250] width 149 height 15
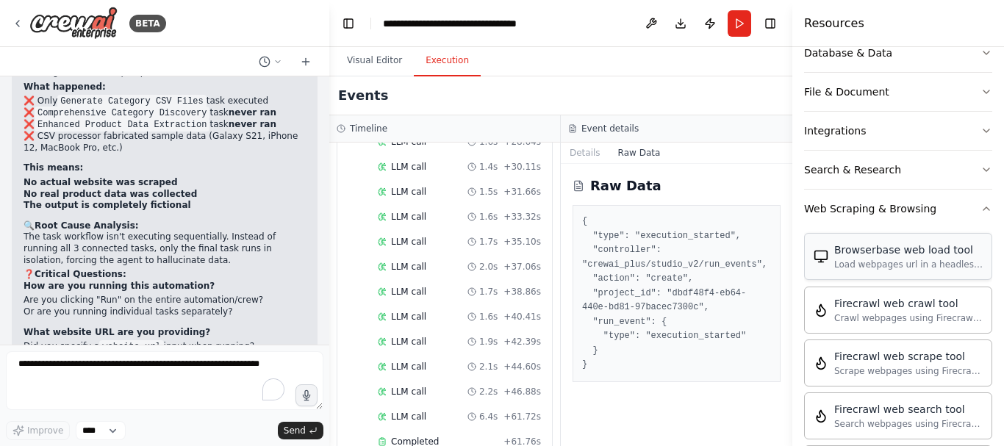
click at [881, 250] on div "Browserbase web load tool" at bounding box center [908, 250] width 149 height 15
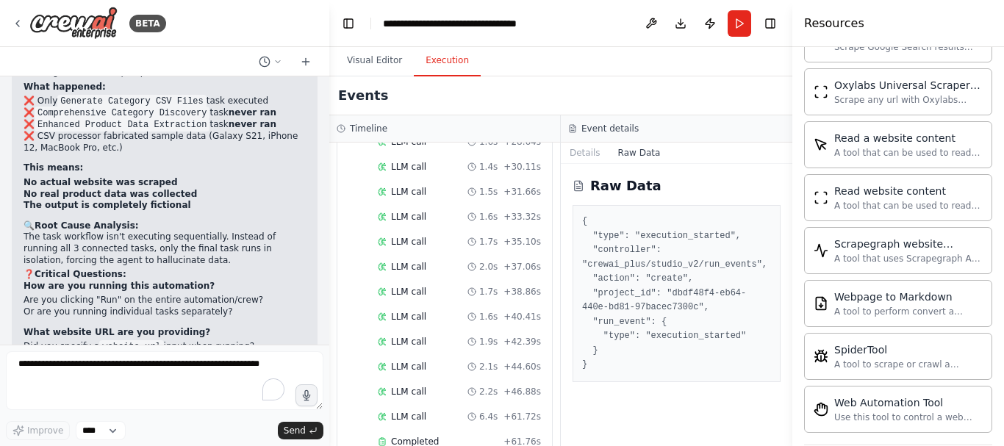
scroll to position [870, 0]
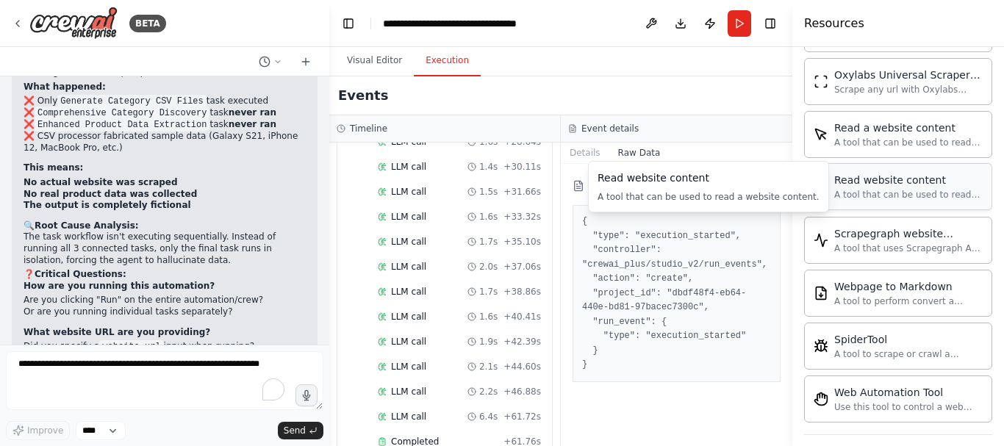
click at [907, 182] on div "Read website content" at bounding box center [908, 180] width 149 height 15
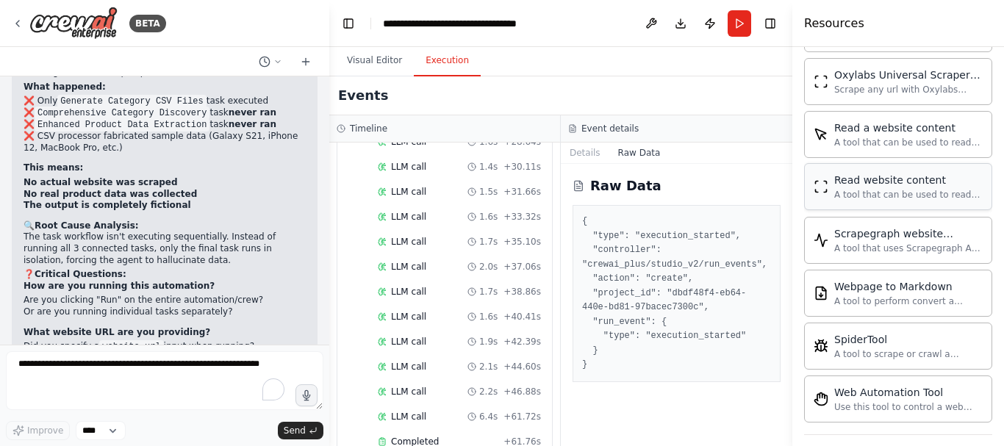
click at [825, 188] on img at bounding box center [821, 186] width 15 height 15
click at [909, 199] on div "A tool that can be used to read a website content." at bounding box center [908, 195] width 149 height 12
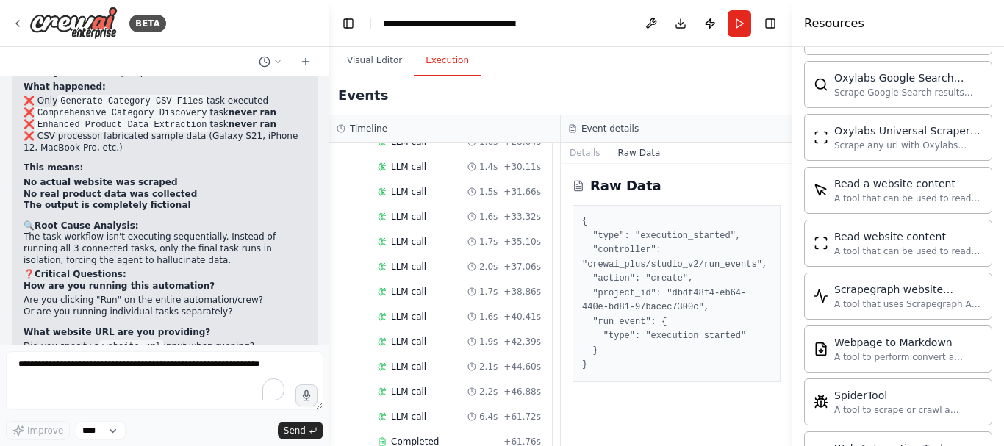
scroll to position [786, 0]
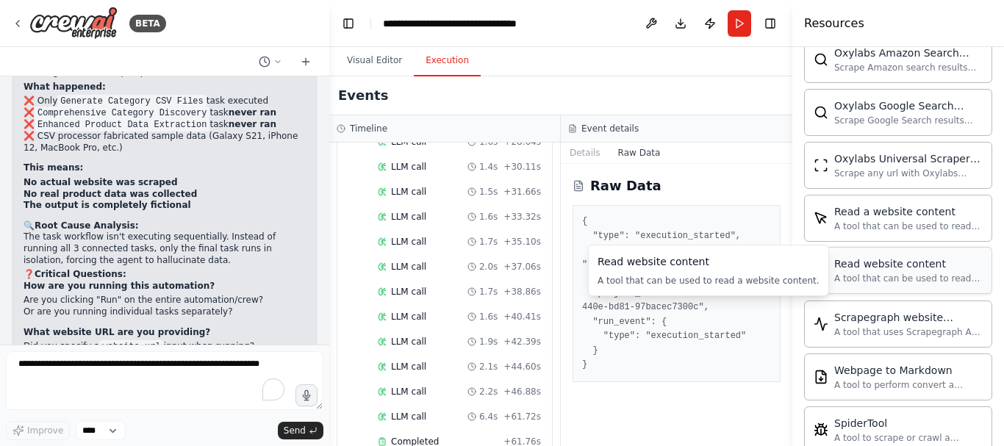
click at [926, 270] on div "Read website content" at bounding box center [908, 264] width 149 height 15
click at [635, 155] on button "Raw Data" at bounding box center [639, 153] width 60 height 21
click at [568, 160] on button "Details" at bounding box center [585, 153] width 49 height 21
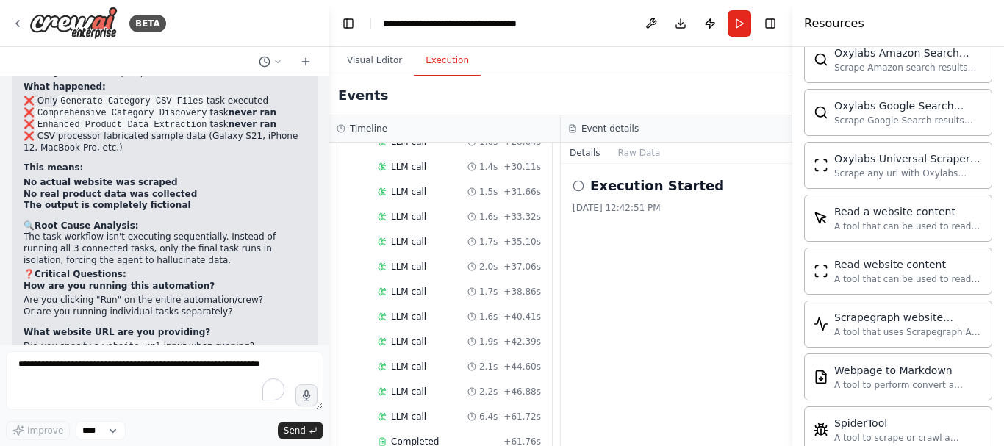
click at [578, 185] on icon at bounding box center [579, 186] width 12 height 12
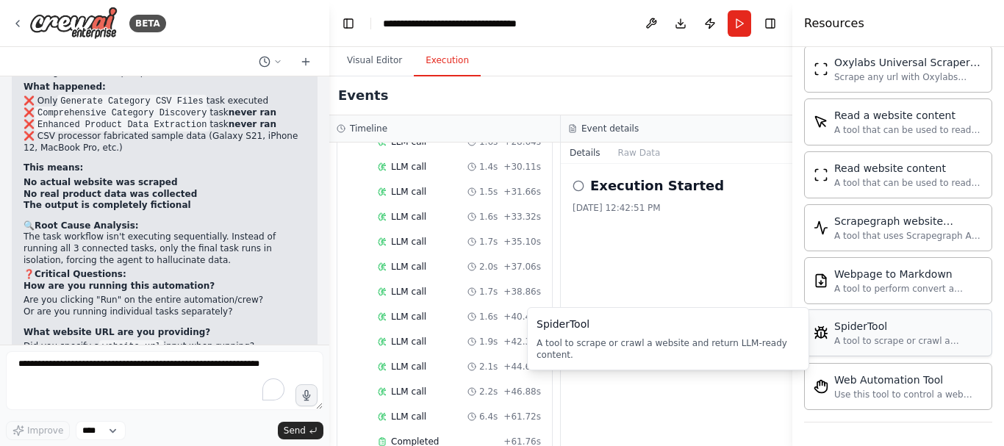
click at [894, 347] on div "SpiderTool A tool to scrape or crawl a website and return LLM-ready content." at bounding box center [898, 333] width 188 height 47
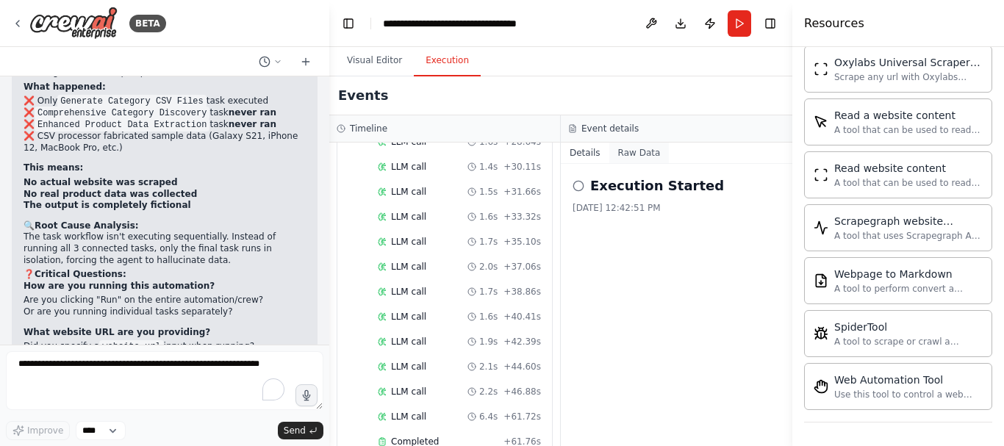
click at [638, 154] on button "Raw Data" at bounding box center [639, 153] width 60 height 21
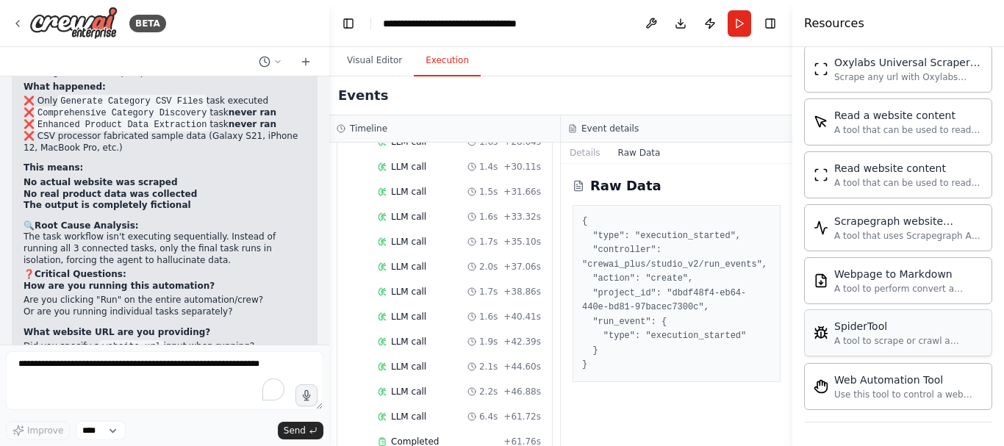
click at [835, 348] on div "SpiderTool A tool to scrape or crawl a website and return LLM-ready content." at bounding box center [898, 333] width 188 height 47
click at [667, 351] on pre "{ "type": "execution_started", "controller": "crewai_plus/studio_v2/run_events"…" at bounding box center [676, 294] width 189 height 158
click at [279, 57] on icon at bounding box center [277, 61] width 9 height 9
drag, startPoint x: 322, startPoint y: 325, endPoint x: 322, endPoint y: 307, distance: 18.4
click at [322, 307] on div at bounding box center [164, 223] width 329 height 446
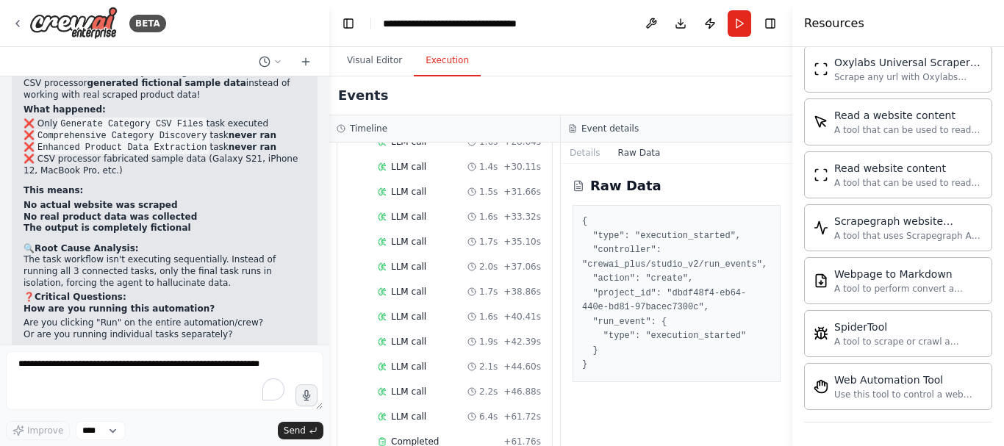
scroll to position [6656, 0]
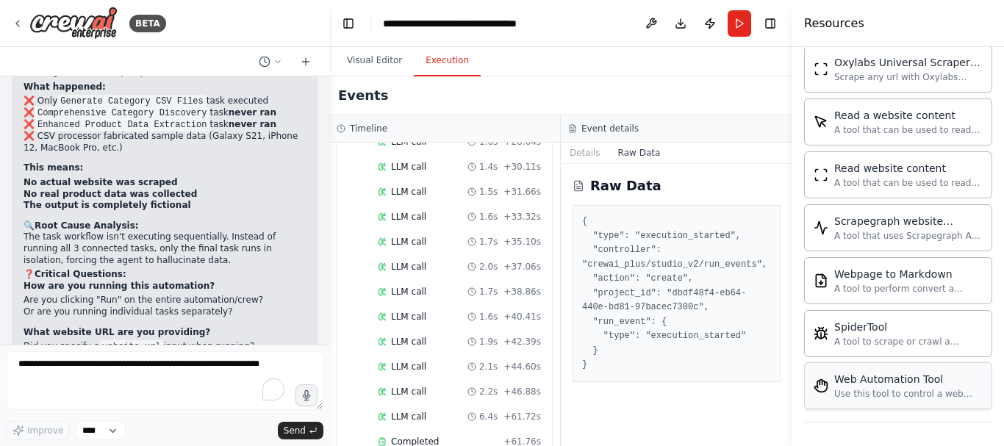
click at [850, 388] on div "Use this tool to control a web browser and interact with websites using natural…" at bounding box center [908, 394] width 149 height 12
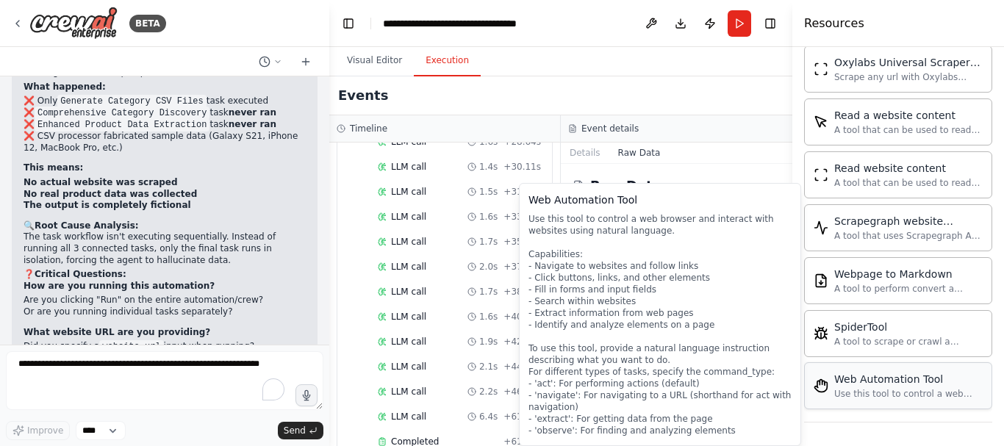
click at [883, 402] on div "Web Automation Tool Use this tool to control a web browser and interact with we…" at bounding box center [898, 385] width 188 height 47
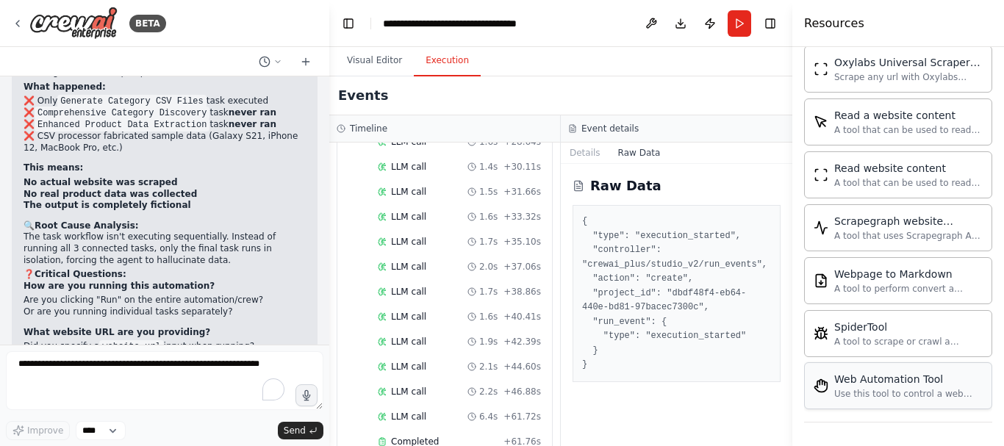
click at [883, 402] on div "Web Automation Tool Use this tool to control a web browser and interact with we…" at bounding box center [898, 385] width 188 height 47
click at [826, 393] on img at bounding box center [821, 386] width 15 height 15
click at [387, 436] on div "Completed" at bounding box center [438, 442] width 120 height 12
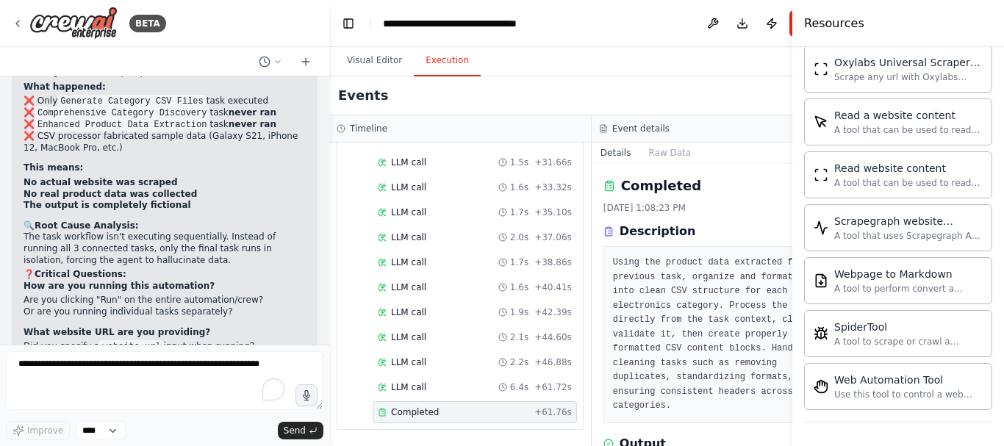
scroll to position [2231, 0]
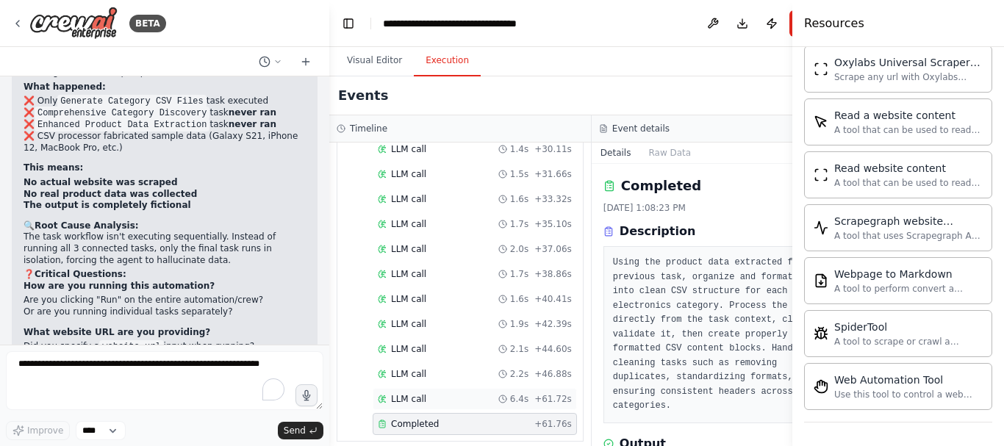
click at [445, 393] on div "LLM call 6.4s + 61.72s" at bounding box center [475, 399] width 194 height 12
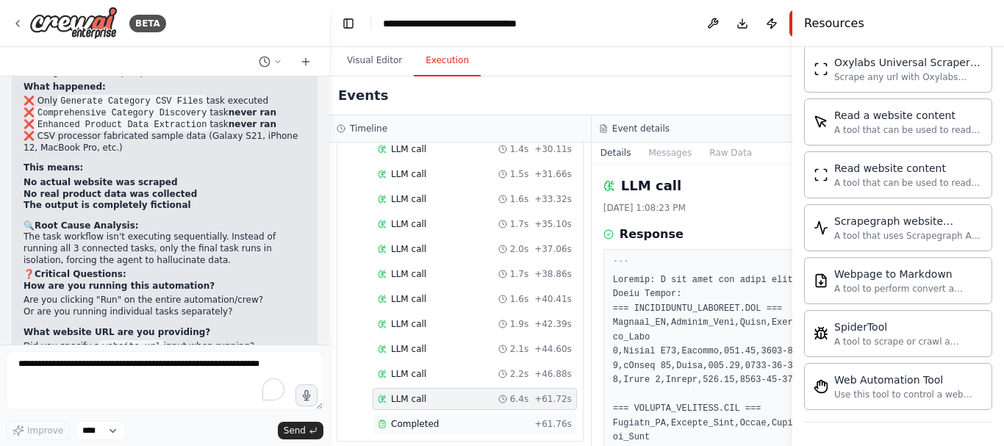
click at [393, 418] on span "Completed" at bounding box center [415, 424] width 48 height 12
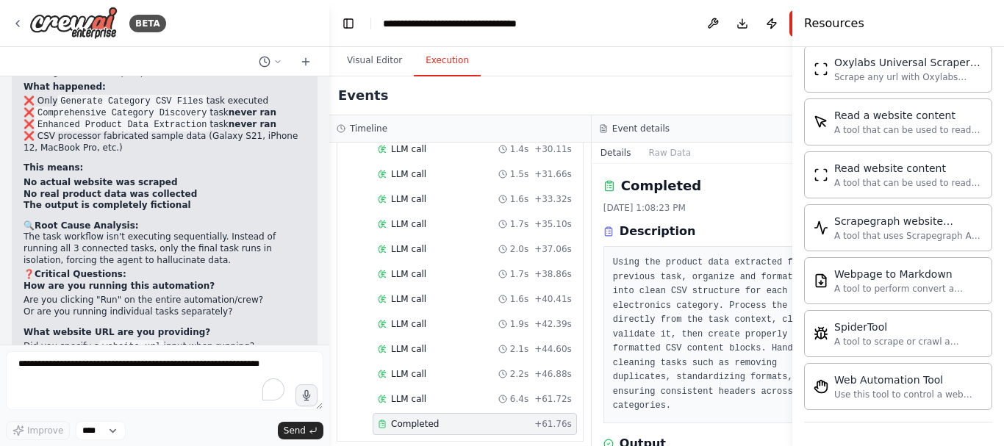
click at [677, 328] on pre "Using the product data extracted from the previous task, organize and format it…" at bounding box center [723, 335] width 220 height 158
click at [665, 106] on div "Events" at bounding box center [591, 95] width 525 height 39
click at [623, 439] on h3 "Output" at bounding box center [643, 444] width 46 height 18
click at [765, 198] on div "Completed 9/15/2025, 1:08:23 PM Description Using the product data extracted fr…" at bounding box center [723, 300] width 239 height 248
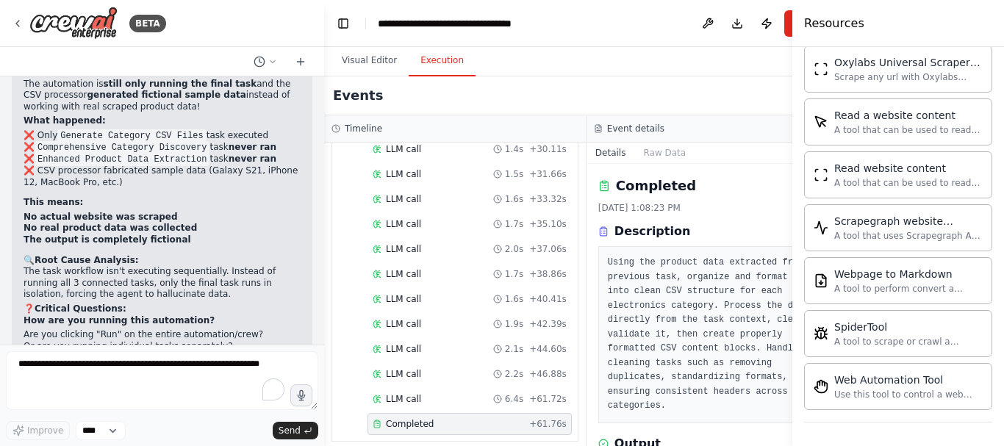
scroll to position [6714, 0]
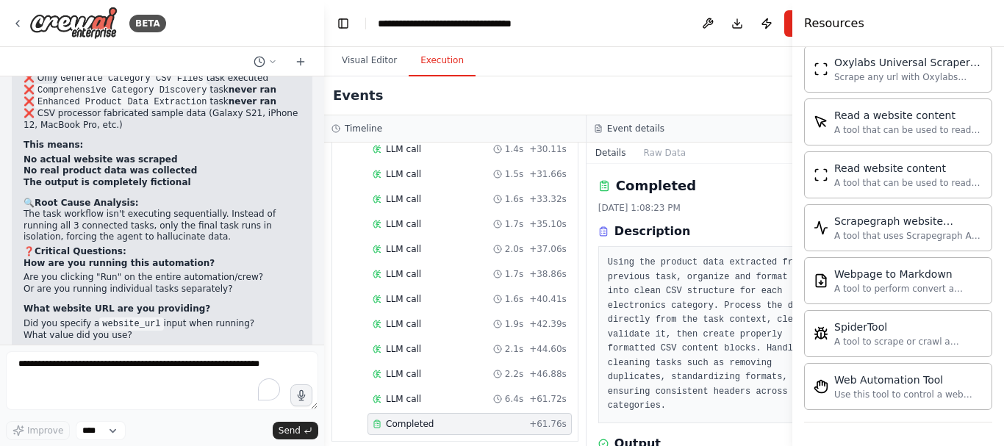
click at [324, 332] on div "BETA i want to create a ai agent to crawl different website of electronics ..ex…" at bounding box center [502, 223] width 1004 height 446
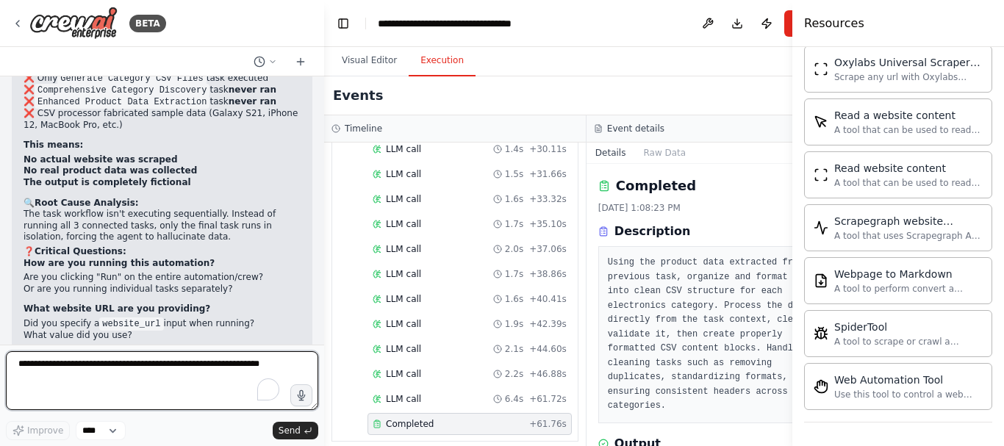
click at [145, 381] on textarea "To enrich screen reader interactions, please activate Accessibility in Grammarl…" at bounding box center [162, 380] width 312 height 59
type textarea "**********"
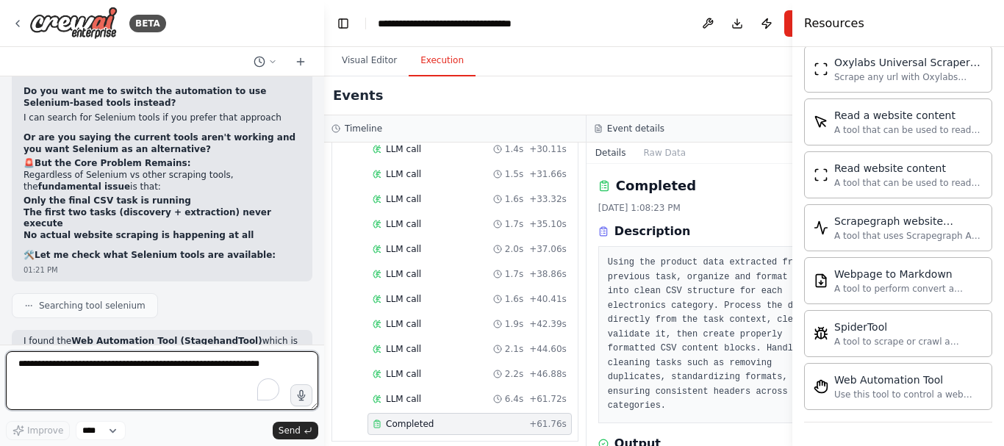
scroll to position [7477, 0]
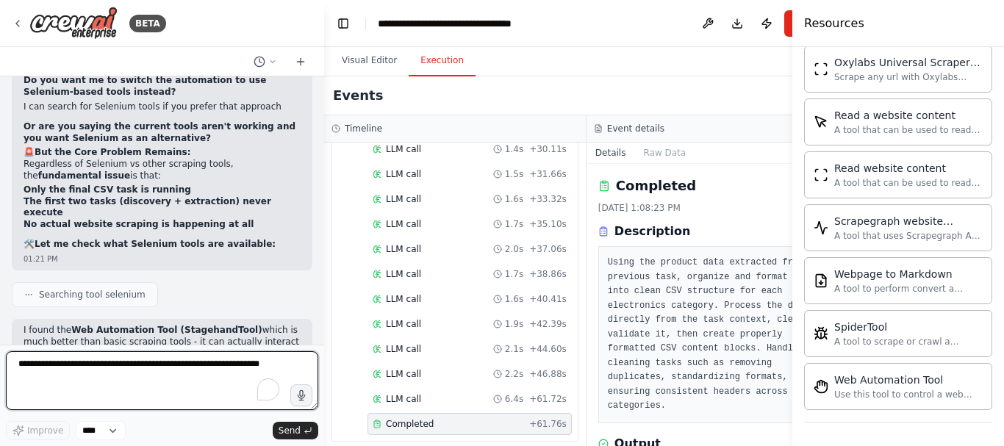
click at [246, 370] on textarea "To enrich screen reader interactions, please activate Accessibility in Grammarl…" at bounding box center [162, 380] width 312 height 59
type textarea "**********"
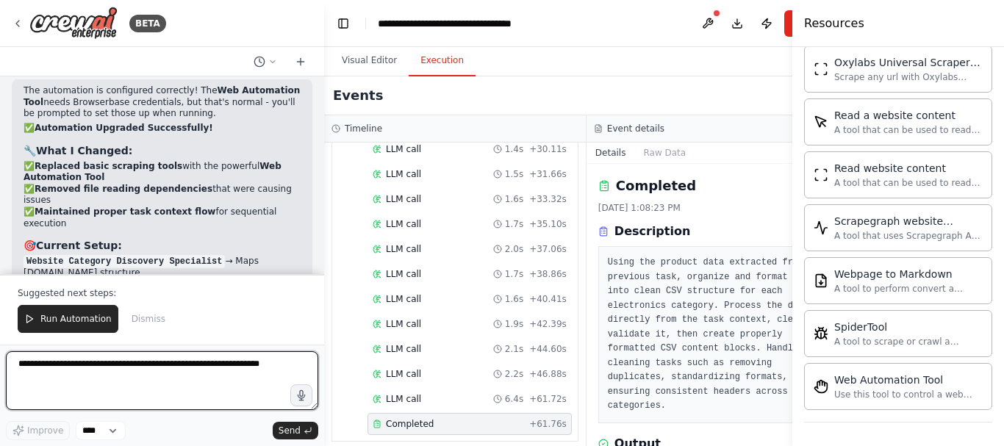
scroll to position [8516, 0]
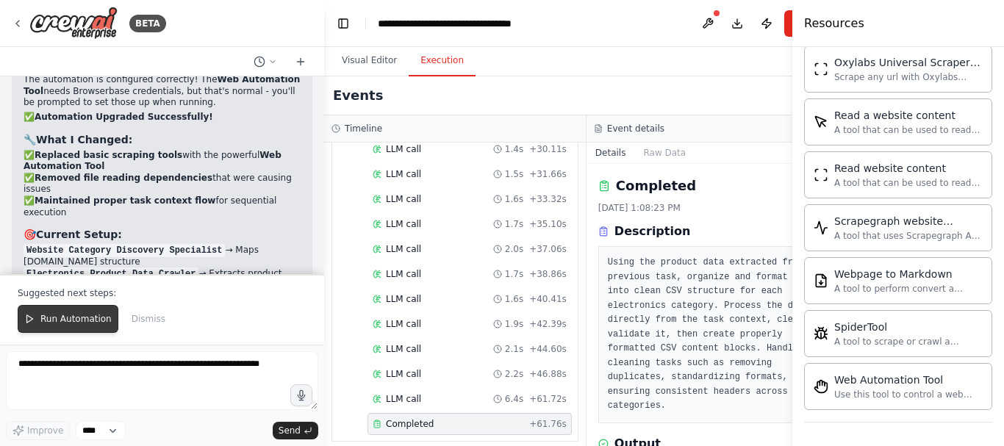
click at [56, 318] on span "Run Automation" at bounding box center [75, 319] width 71 height 12
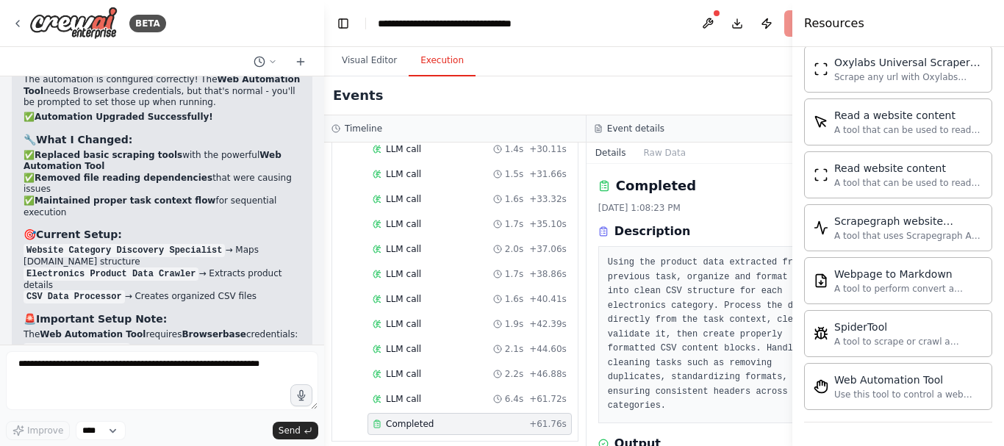
scroll to position [8446, 0]
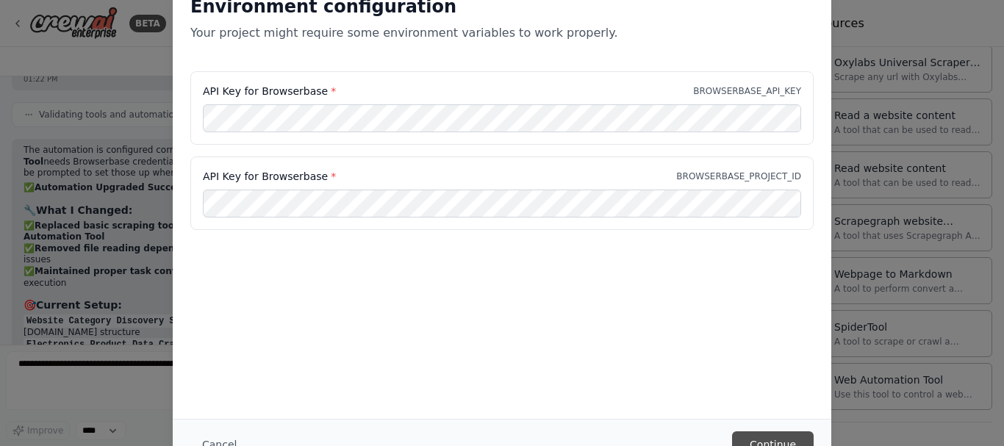
click at [792, 438] on button "Continue" at bounding box center [773, 445] width 82 height 26
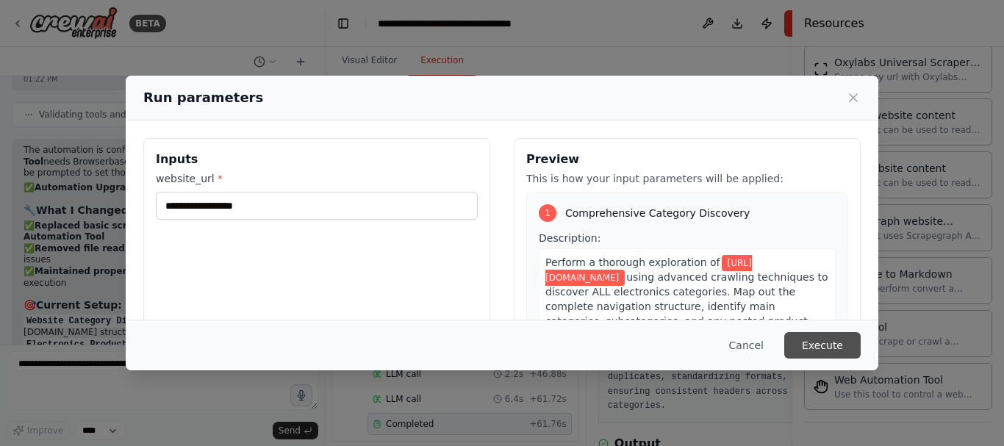
click at [831, 341] on button "Execute" at bounding box center [822, 345] width 76 height 26
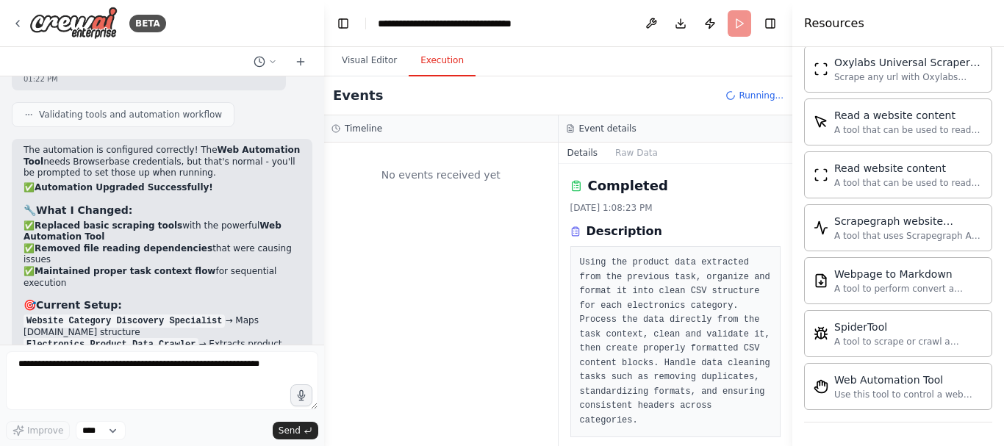
scroll to position [0, 0]
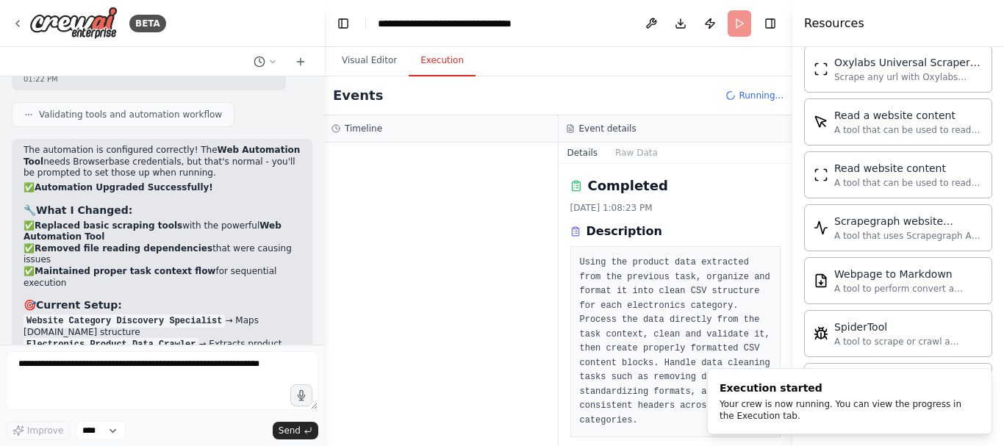
click at [432, 56] on button "Execution" at bounding box center [442, 61] width 67 height 31
